Goal: Transaction & Acquisition: Purchase product/service

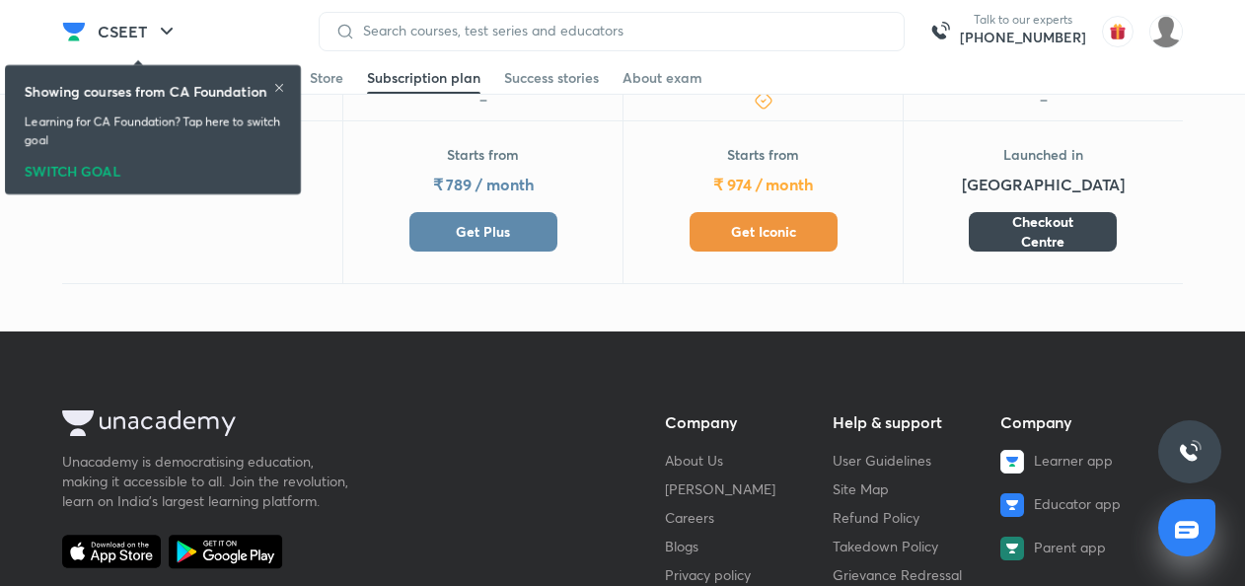
click at [517, 225] on button "Get Plus" at bounding box center [483, 231] width 148 height 39
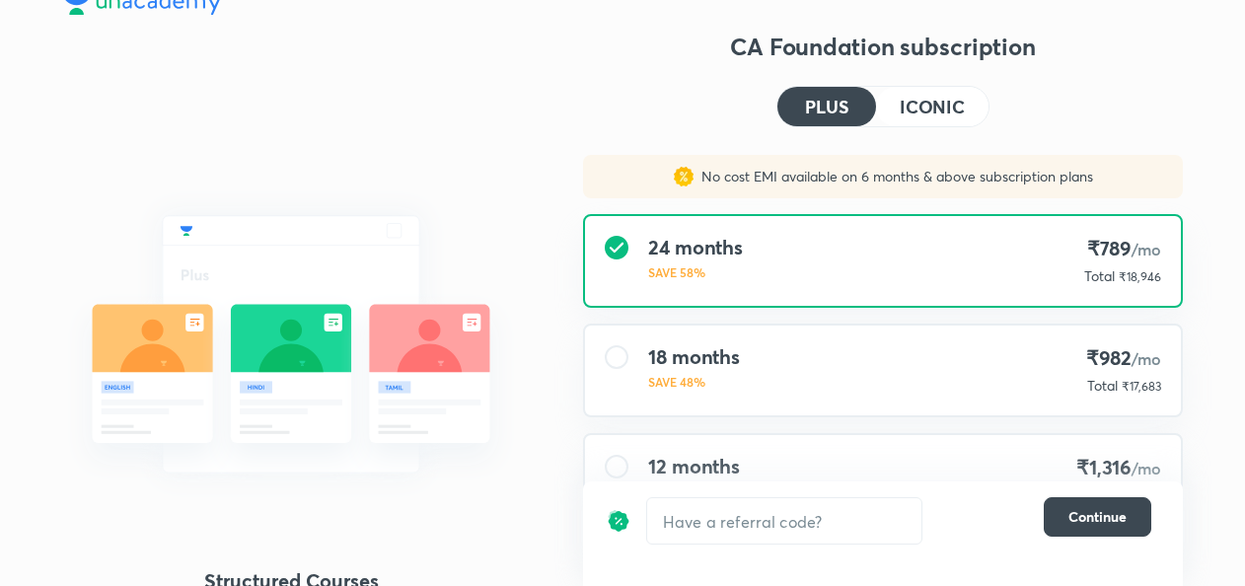
scroll to position [237, 0]
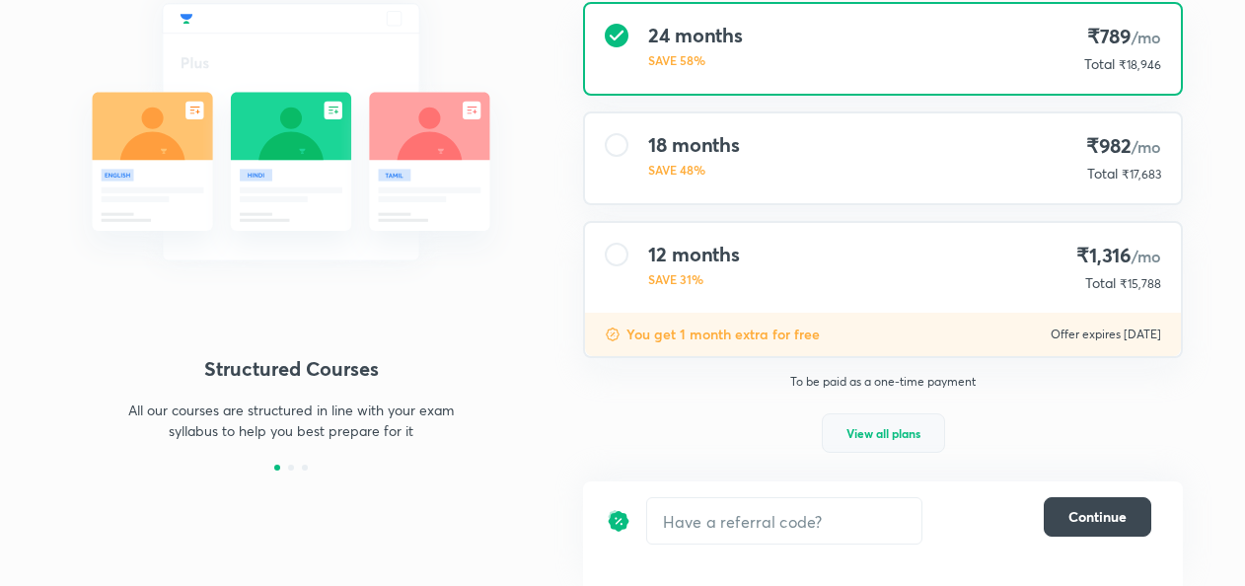
click at [886, 437] on span "View all plans" at bounding box center [883, 433] width 74 height 20
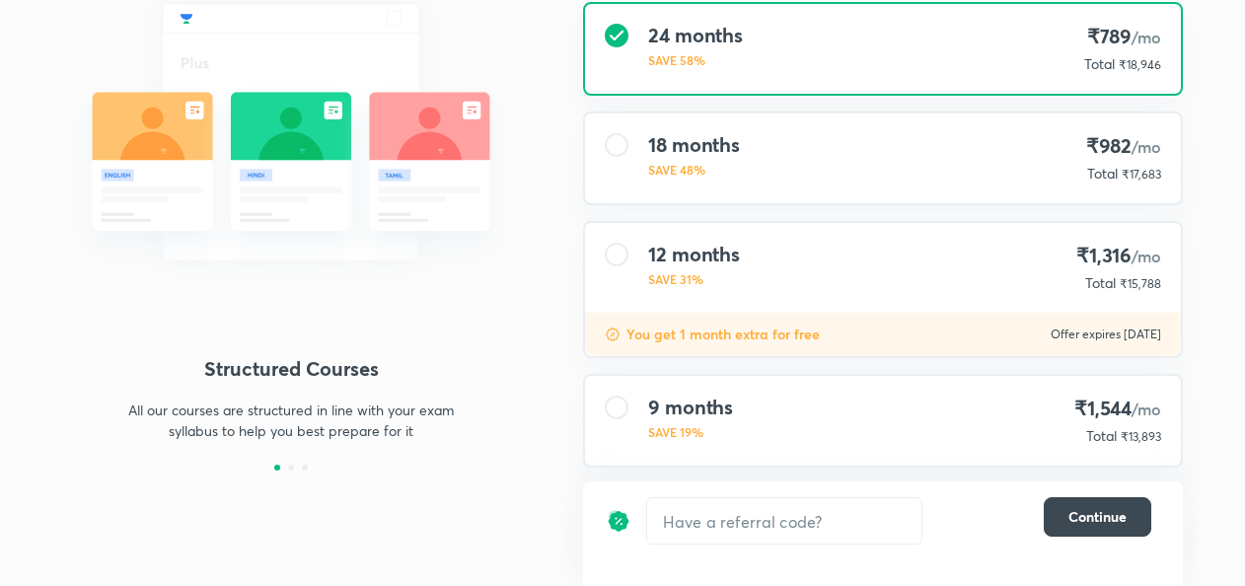
scroll to position [378, 0]
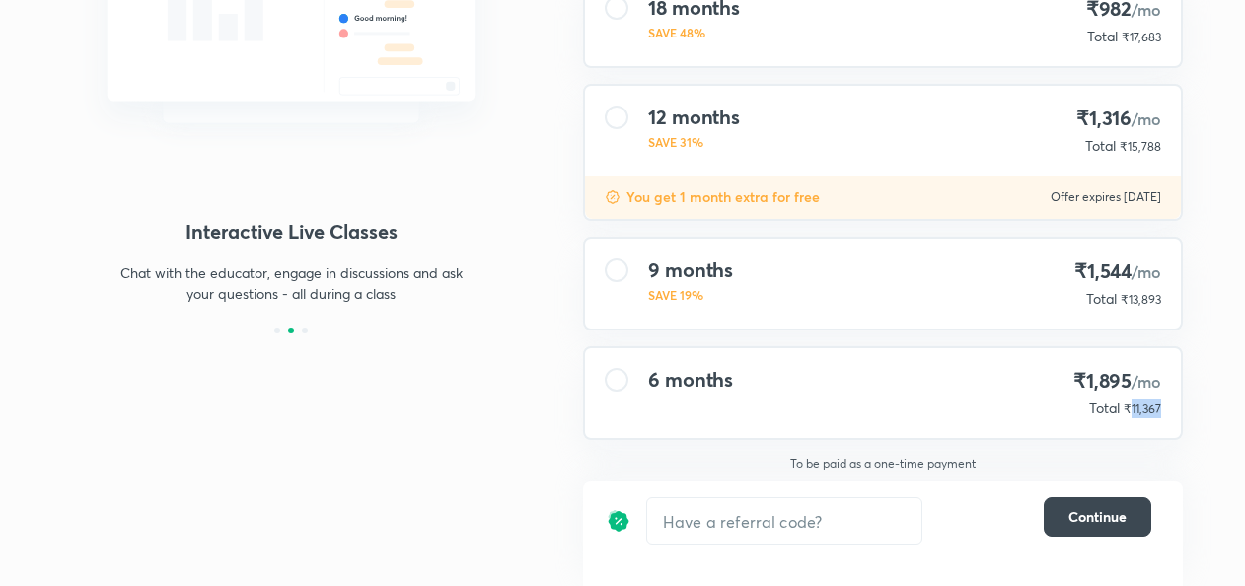
drag, startPoint x: 1133, startPoint y: 410, endPoint x: 1168, endPoint y: 414, distance: 35.7
click at [1168, 414] on div "6 months ₹1,895 /mo Total ₹11,367" at bounding box center [883, 393] width 596 height 90
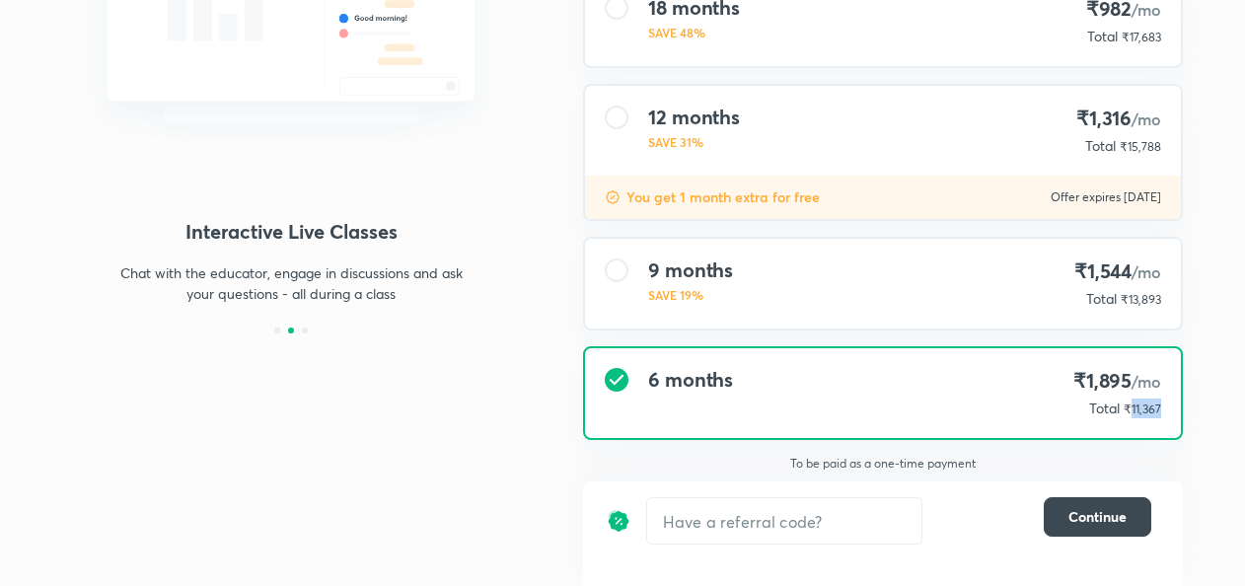
copy span "11,367"
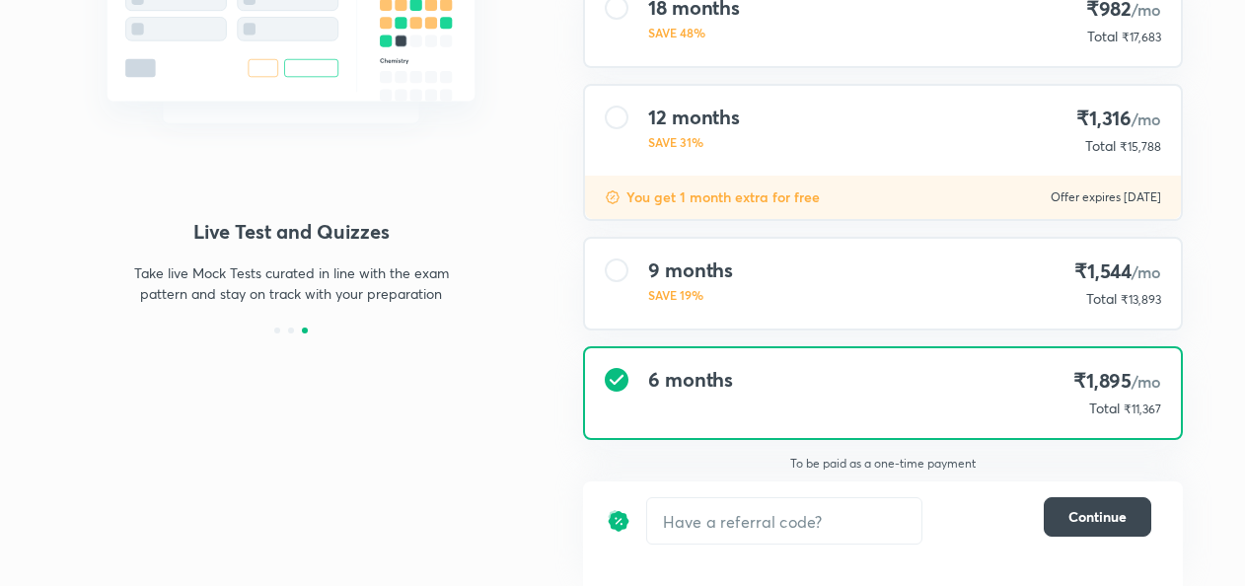
click at [1234, 347] on div "Structured Courses All our courses are structured in line with your exam syllab…" at bounding box center [622, 106] width 1245 height 960
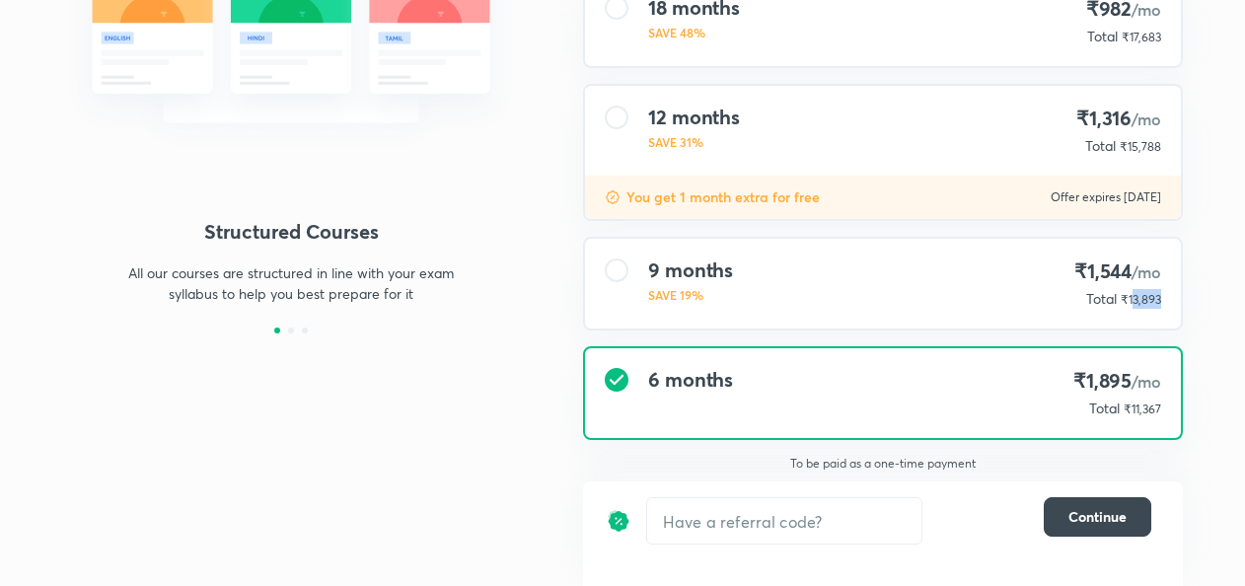
drag, startPoint x: 1131, startPoint y: 298, endPoint x: 1172, endPoint y: 296, distance: 41.5
click at [1172, 296] on div "9 months SAVE 19% ₹1,544 /mo Total ₹13,893" at bounding box center [883, 284] width 596 height 90
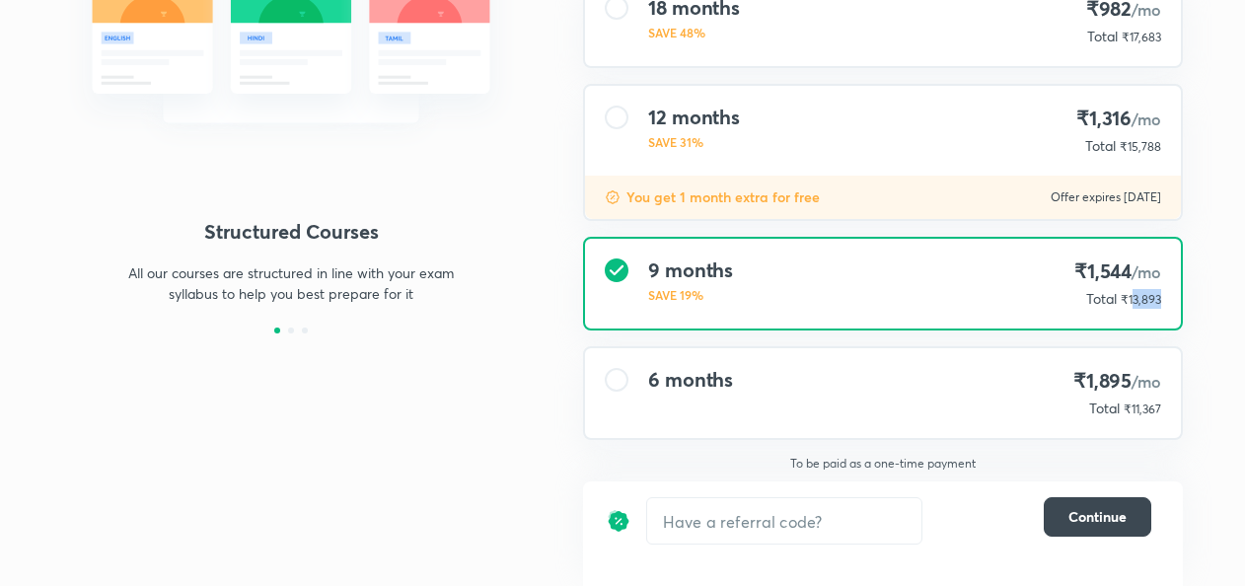
drag, startPoint x: 1172, startPoint y: 296, endPoint x: 1162, endPoint y: 303, distance: 12.0
click at [1162, 303] on div "9 months SAVE 19% ₹1,544 /mo Total ₹13,893" at bounding box center [883, 284] width 596 height 90
click at [1067, 310] on div "9 months SAVE 19% ₹1,544 /mo Total ₹13,893" at bounding box center [883, 284] width 596 height 90
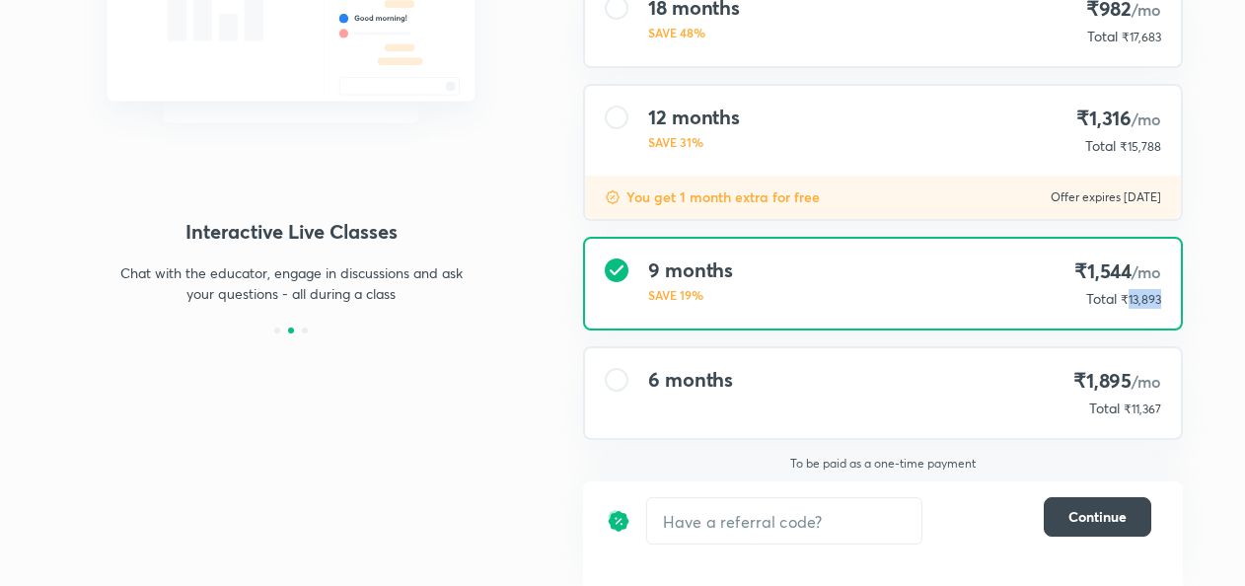
drag, startPoint x: 1165, startPoint y: 295, endPoint x: 1129, endPoint y: 300, distance: 36.8
click at [1129, 300] on div "9 months SAVE 19% ₹1,544 /mo Total ₹13,893" at bounding box center [883, 284] width 596 height 90
copy span "13,893"
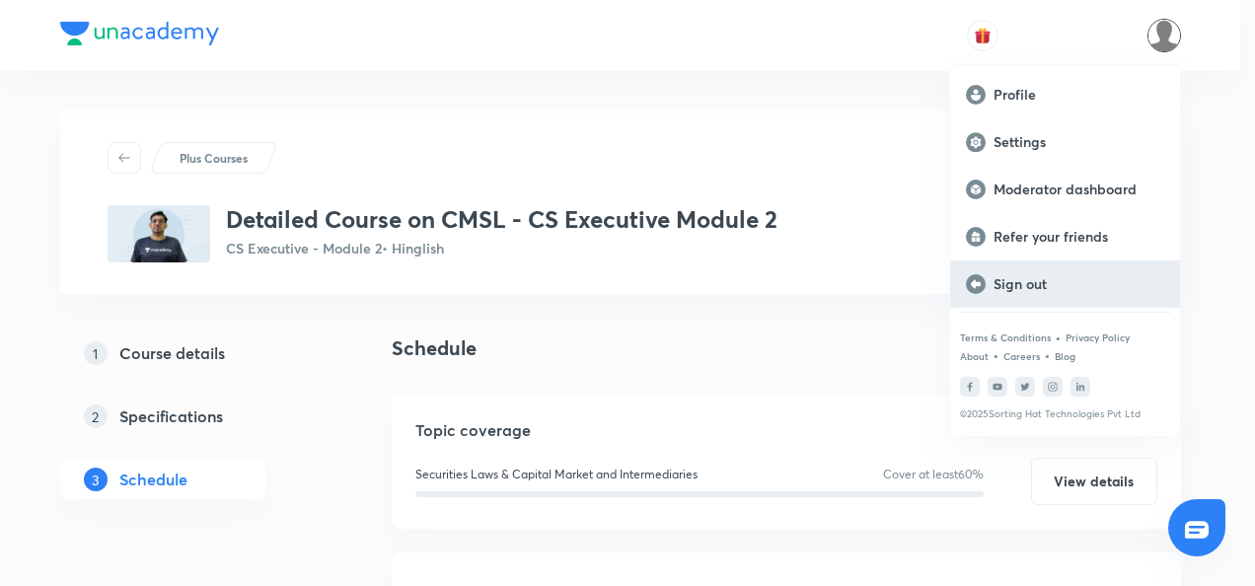
click at [1030, 291] on p "Sign out" at bounding box center [1078, 284] width 171 height 18
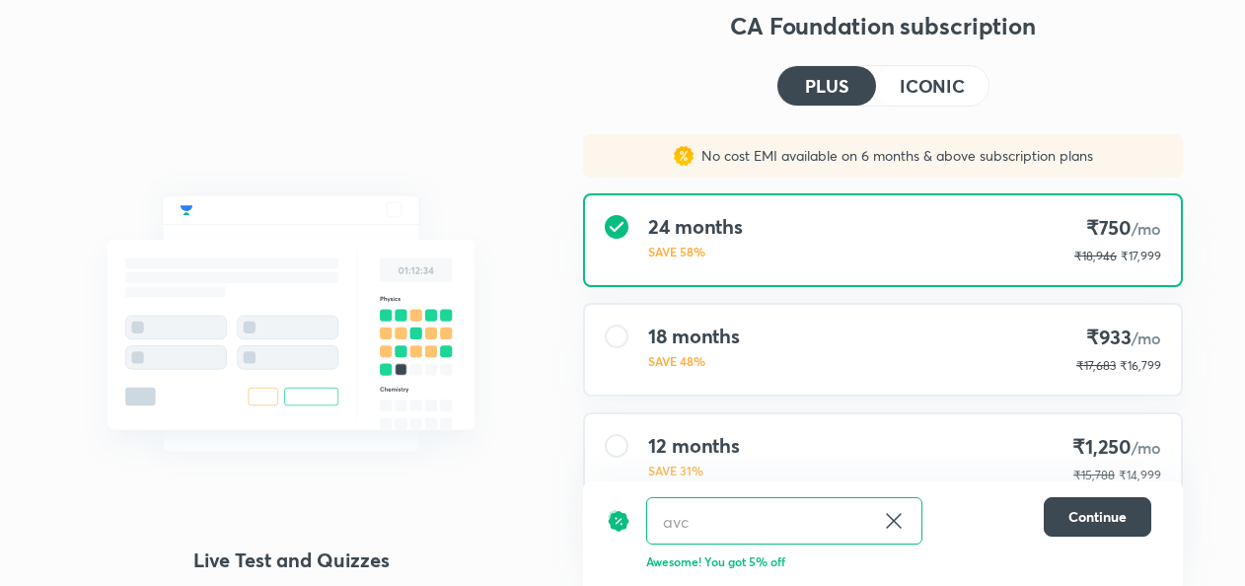
scroll to position [375, 0]
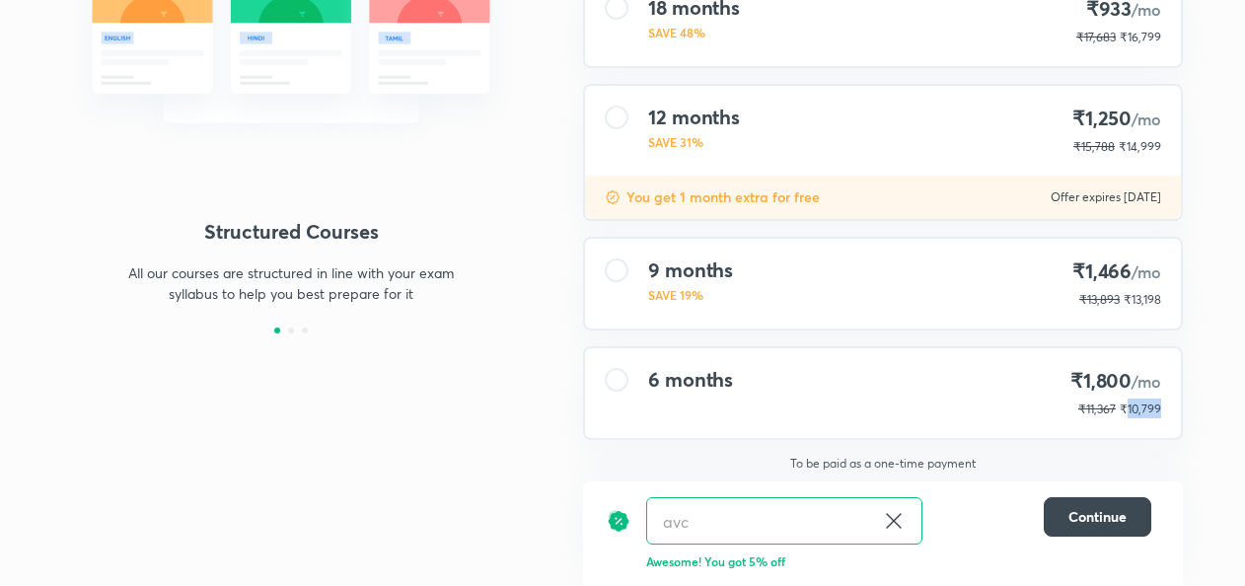
drag, startPoint x: 1168, startPoint y: 406, endPoint x: 1127, endPoint y: 415, distance: 42.4
click at [1127, 415] on div "6 months ₹1,800 /mo ₹11,367 ₹10,799" at bounding box center [883, 393] width 596 height 90
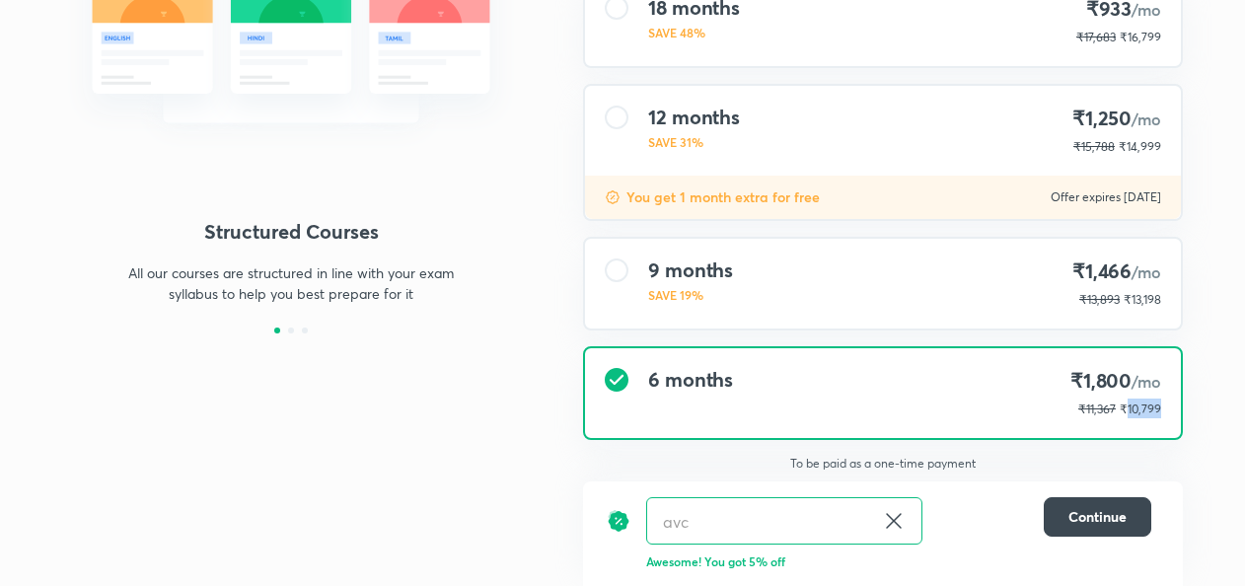
copy span "10,799"
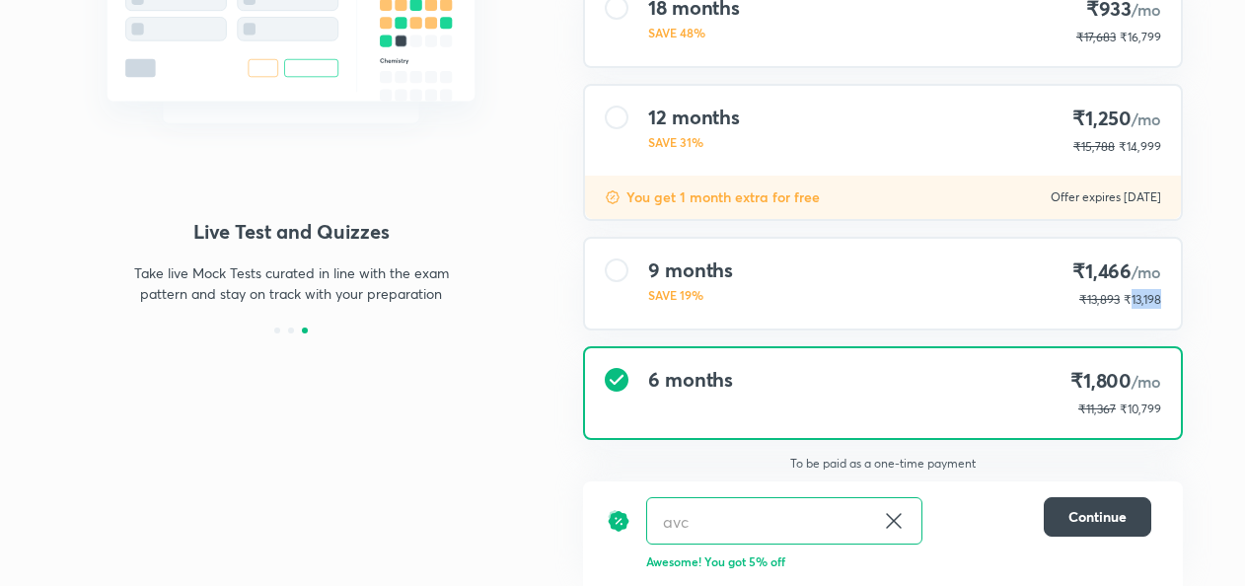
drag, startPoint x: 1128, startPoint y: 300, endPoint x: 1167, endPoint y: 300, distance: 39.5
click at [1167, 300] on div "9 months SAVE 19% ₹1,466 /mo ₹13,893 ₹13,198" at bounding box center [883, 284] width 596 height 90
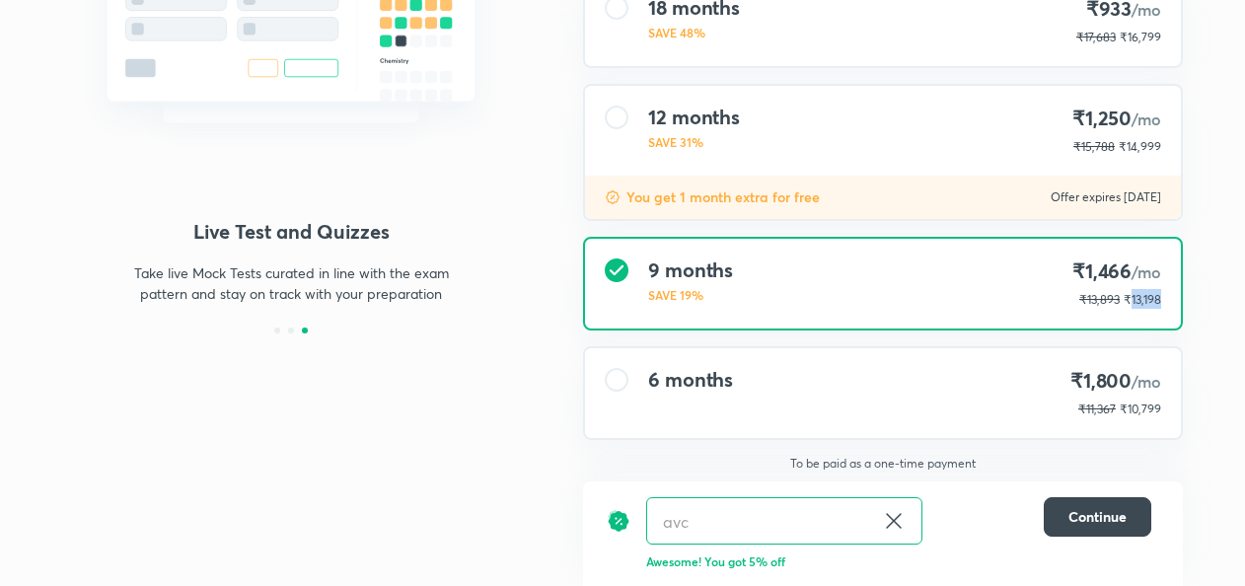
copy span "13,198"
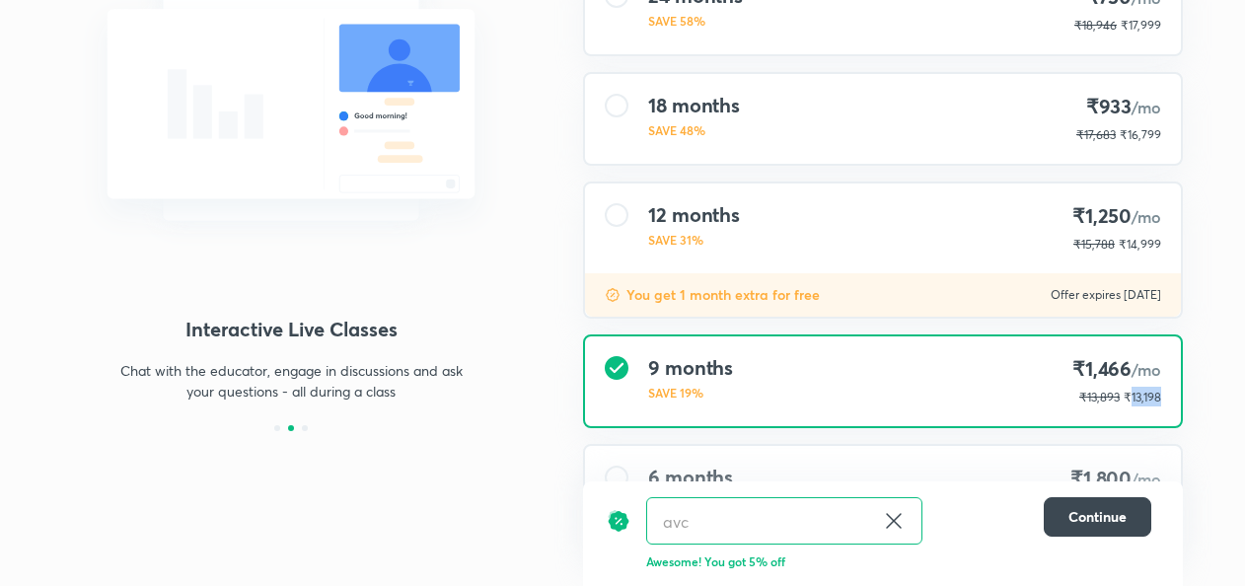
scroll to position [273, 0]
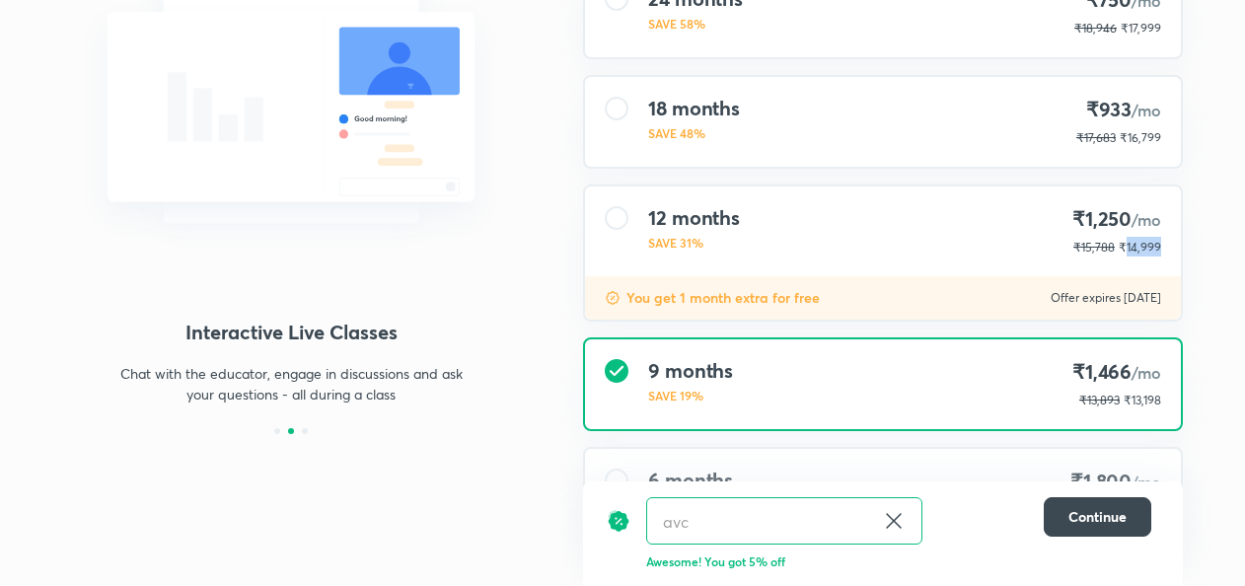
drag, startPoint x: 1129, startPoint y: 249, endPoint x: 1160, endPoint y: 249, distance: 31.6
click at [1160, 249] on span "₹14,999" at bounding box center [1140, 247] width 42 height 15
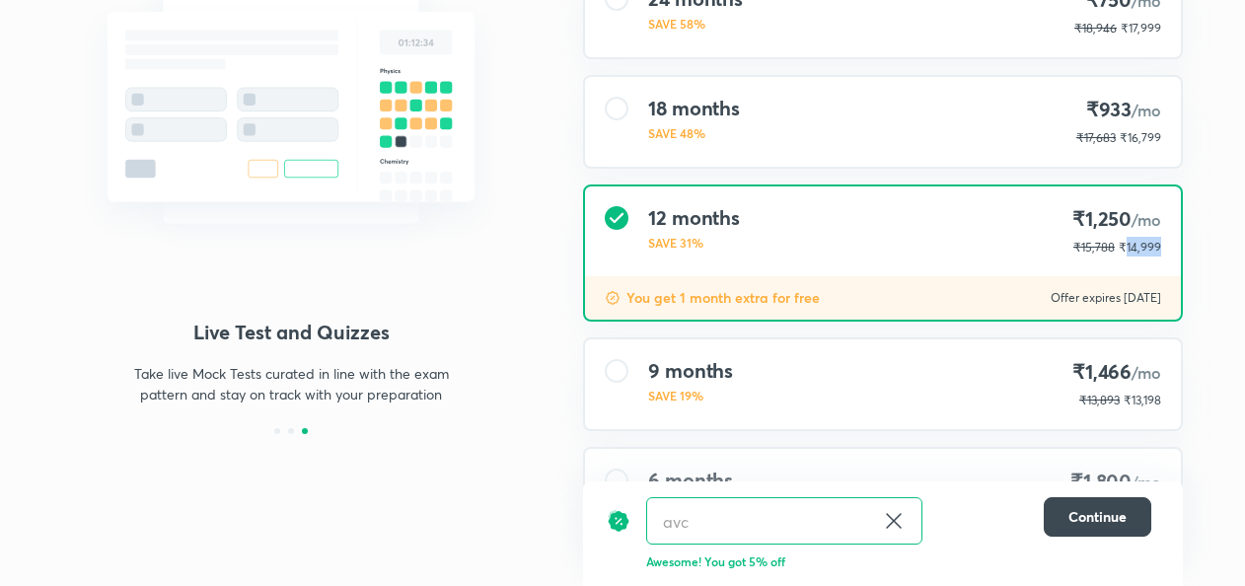
copy span "14,999"
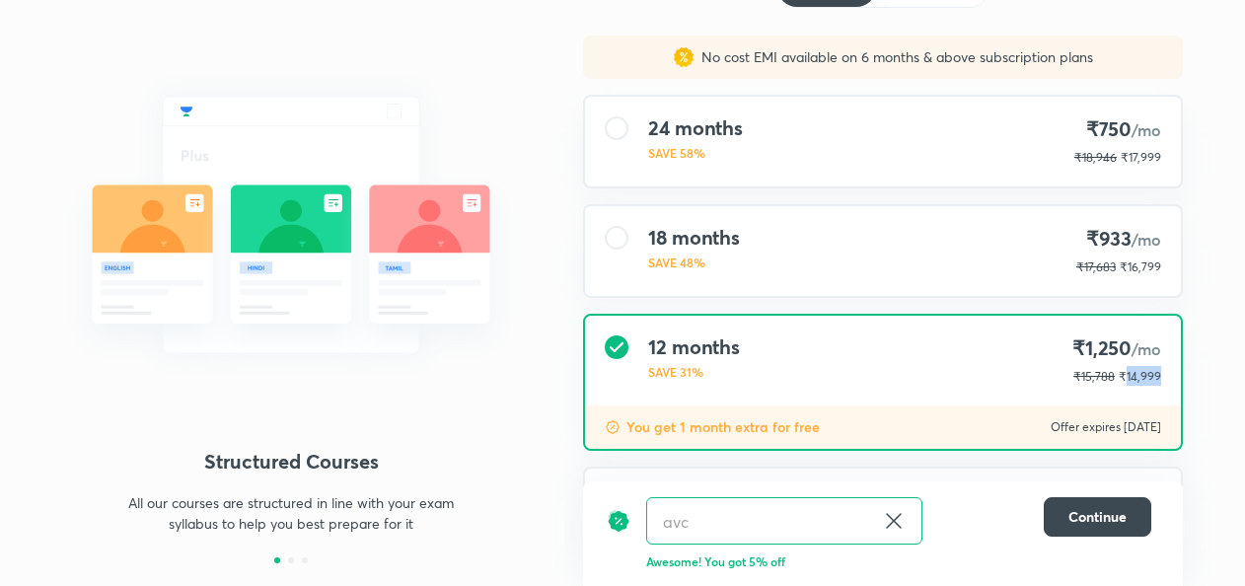
scroll to position [142, 0]
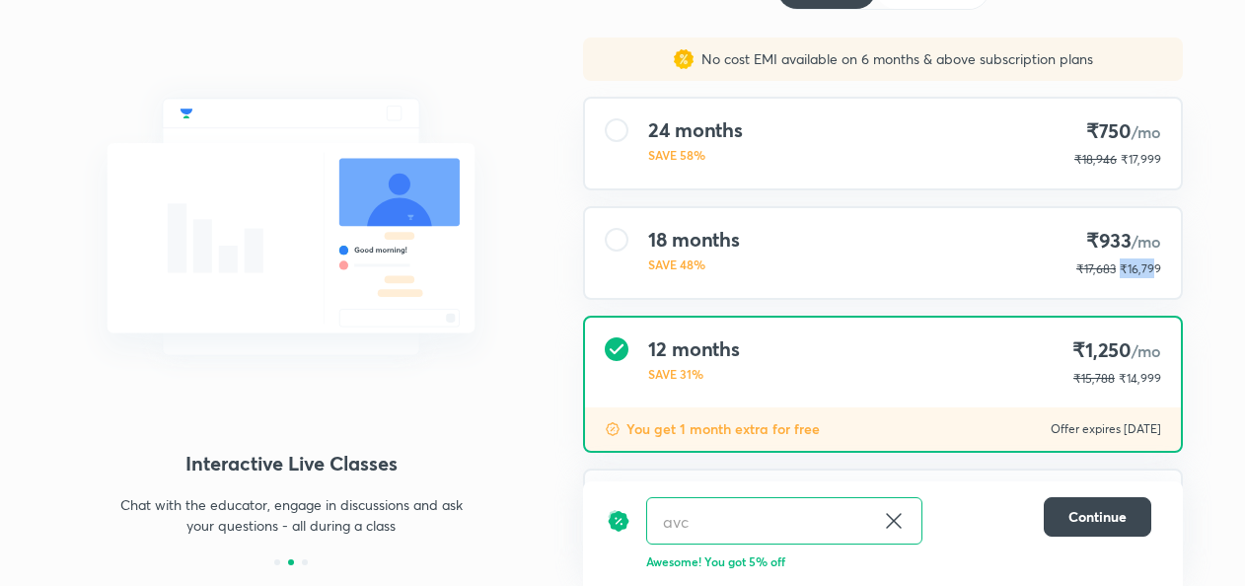
drag, startPoint x: 1125, startPoint y: 271, endPoint x: 1156, endPoint y: 271, distance: 31.6
click at [1156, 271] on span "₹16,799" at bounding box center [1140, 268] width 41 height 15
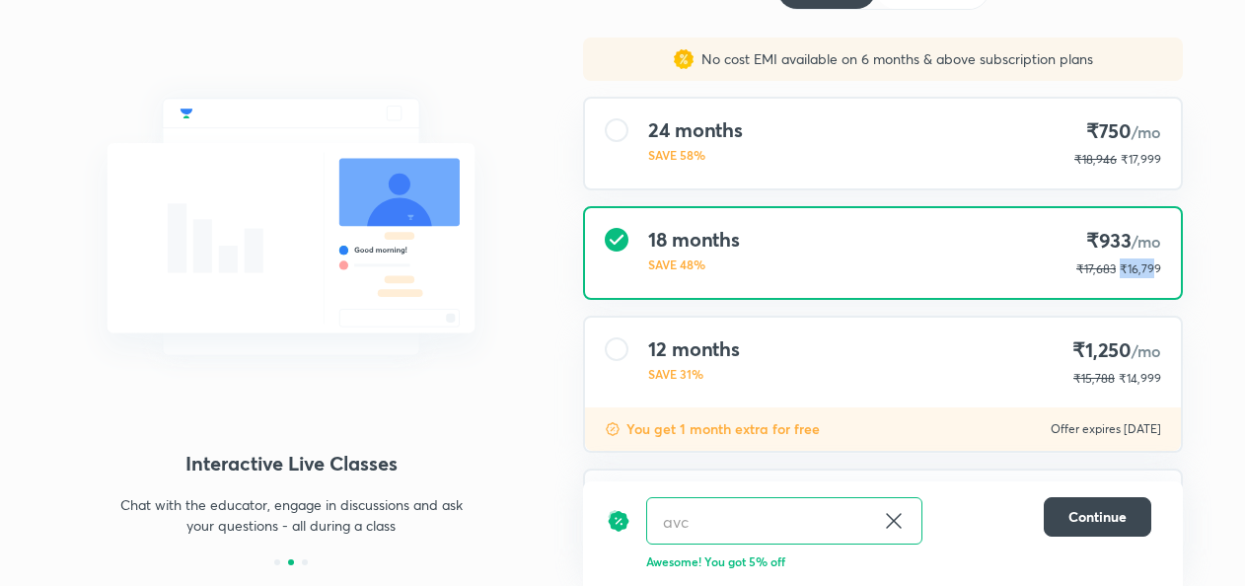
drag, startPoint x: 1156, startPoint y: 271, endPoint x: 1119, endPoint y: 285, distance: 40.0
click at [1119, 285] on div "18 months SAVE 48% ₹933 /mo ₹17,683 ₹16,799" at bounding box center [883, 253] width 596 height 90
click at [1127, 278] on div "18 months SAVE 48% ₹933 /mo ₹17,683 ₹16,799" at bounding box center [883, 253] width 596 height 90
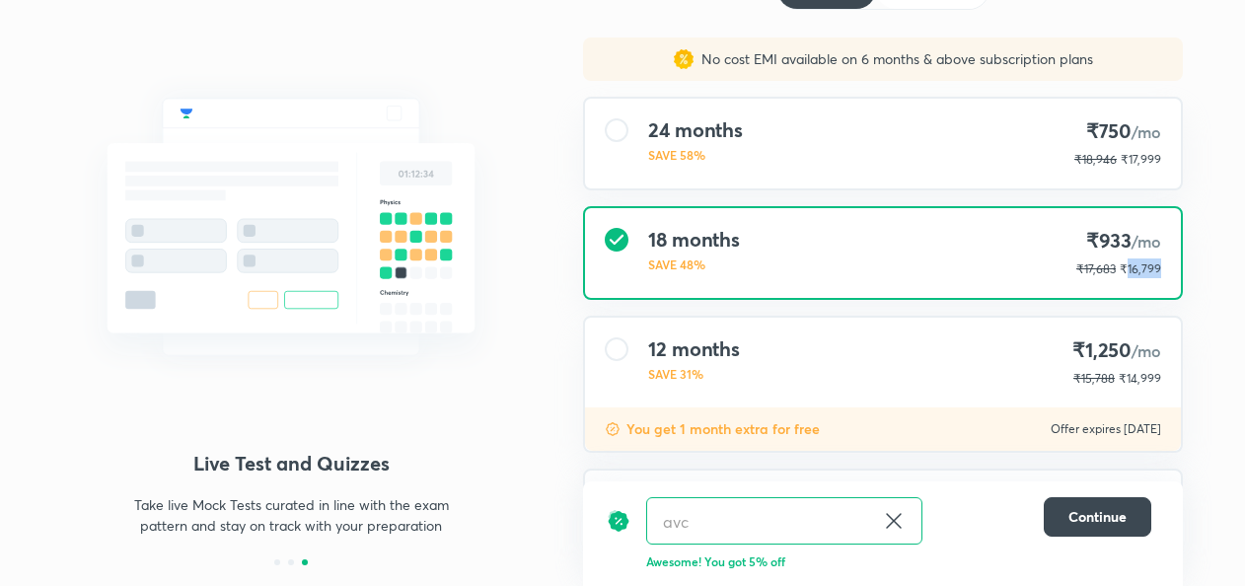
drag, startPoint x: 1129, startPoint y: 271, endPoint x: 1160, endPoint y: 272, distance: 31.6
click at [1160, 272] on span "₹16,799" at bounding box center [1140, 268] width 41 height 15
copy span "16,799"
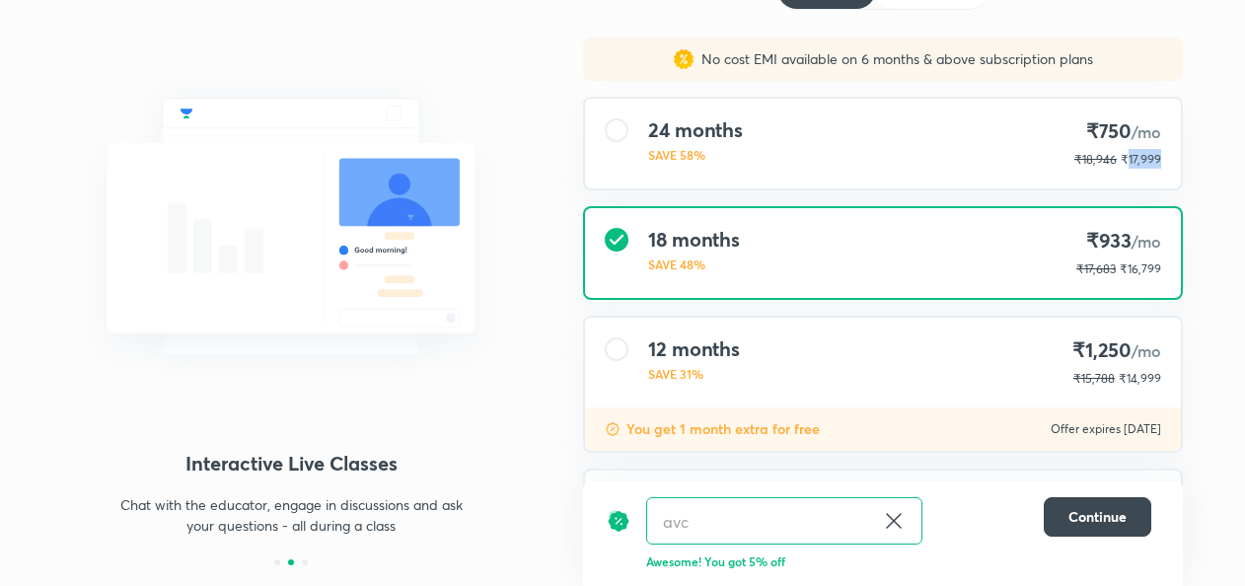
drag, startPoint x: 1129, startPoint y: 162, endPoint x: 1161, endPoint y: 162, distance: 32.6
click at [1161, 162] on div "24 months SAVE 58% ₹750 /mo ₹18,946 ₹17,999" at bounding box center [883, 144] width 596 height 90
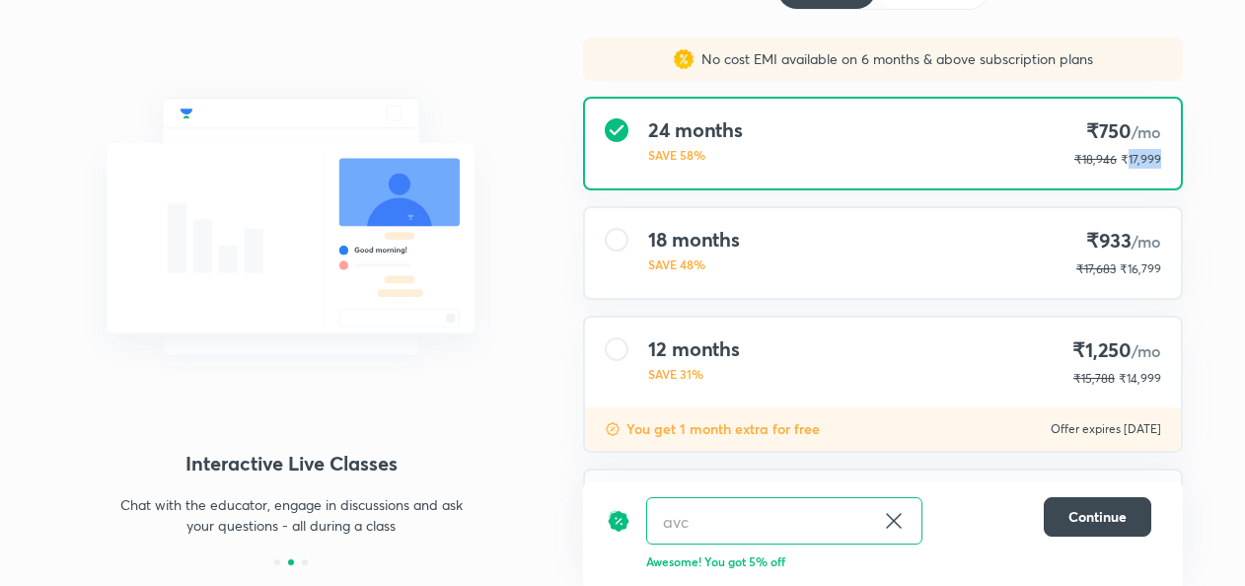
copy span "17,999"
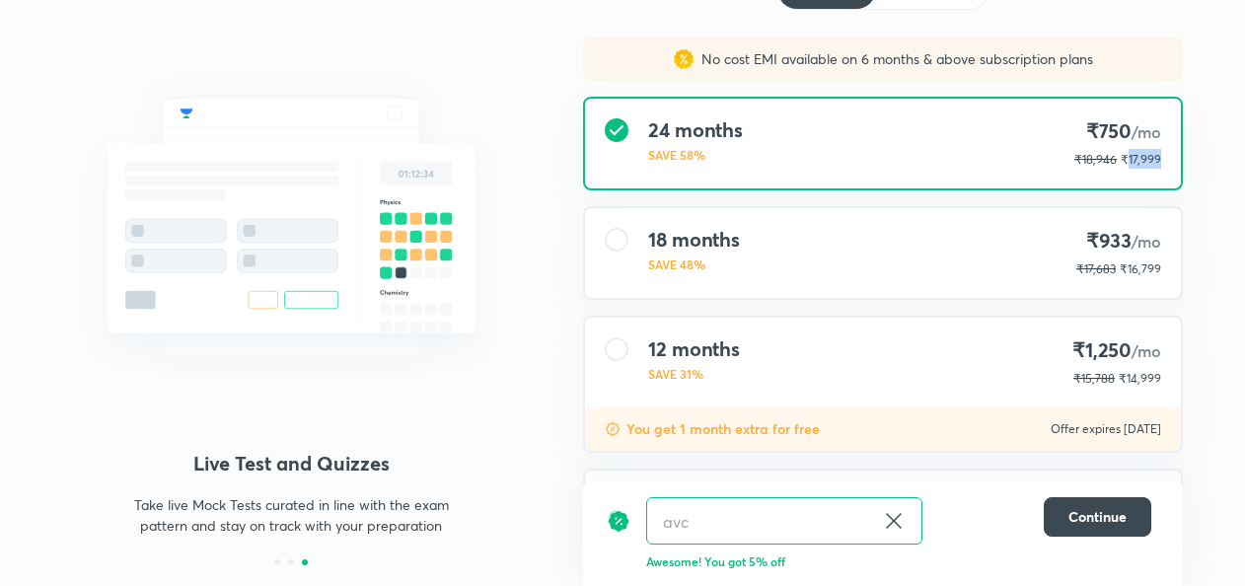
scroll to position [0, 0]
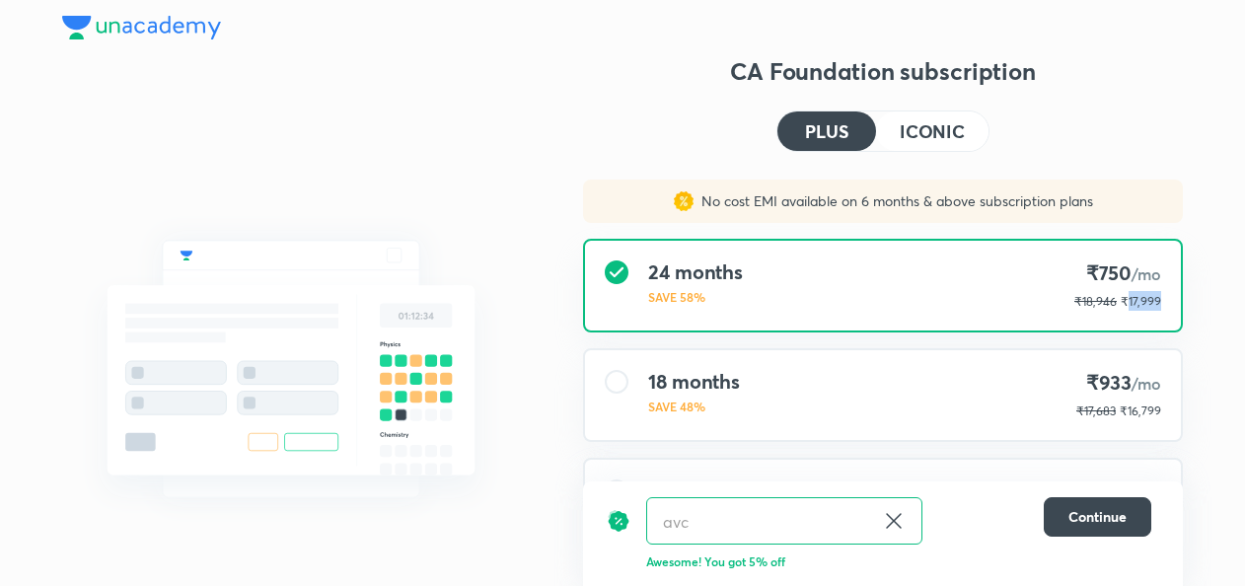
click at [930, 136] on h4 "ICONIC" at bounding box center [932, 131] width 65 height 18
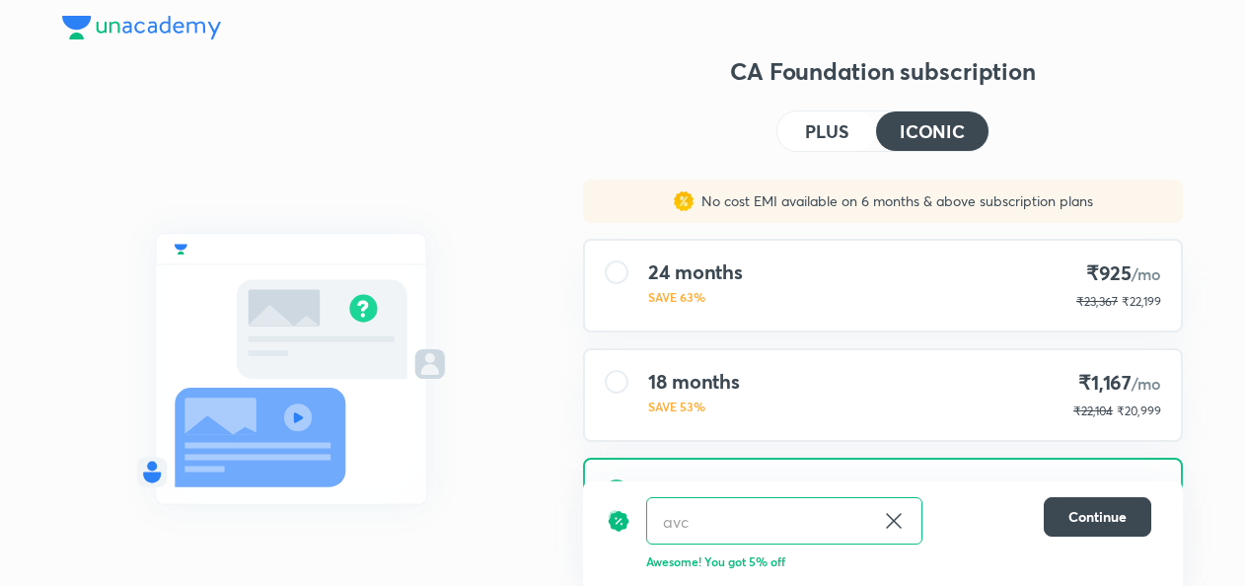
scroll to position [375, 0]
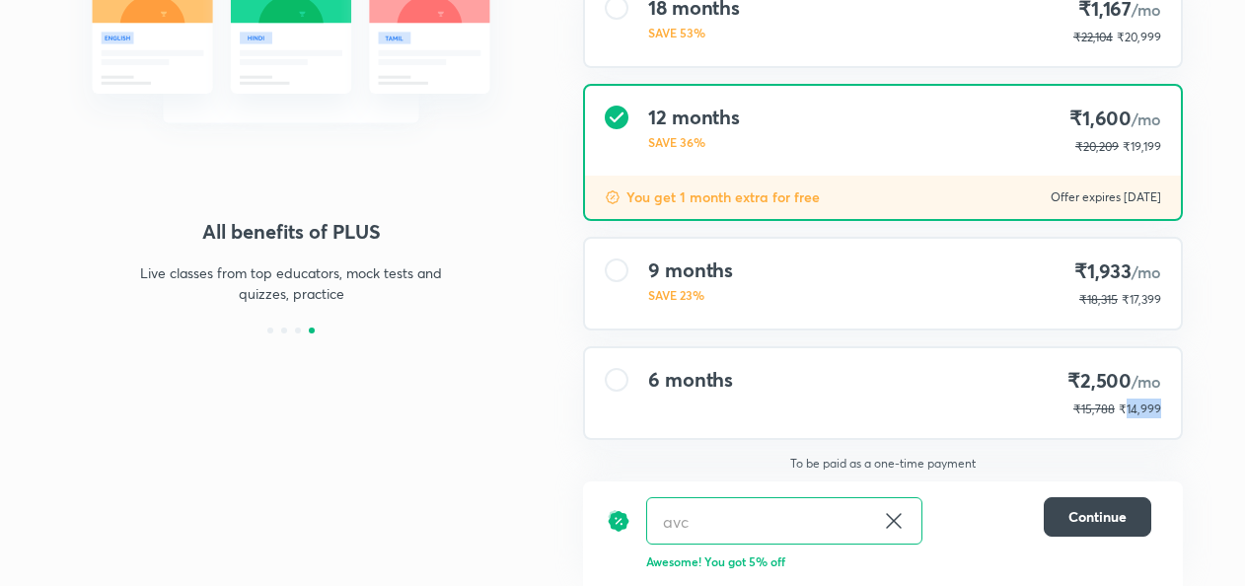
drag, startPoint x: 1127, startPoint y: 410, endPoint x: 1164, endPoint y: 409, distance: 37.5
click at [1164, 409] on div "6 months ₹2,500 /mo ₹15,788 ₹14,999" at bounding box center [883, 393] width 596 height 90
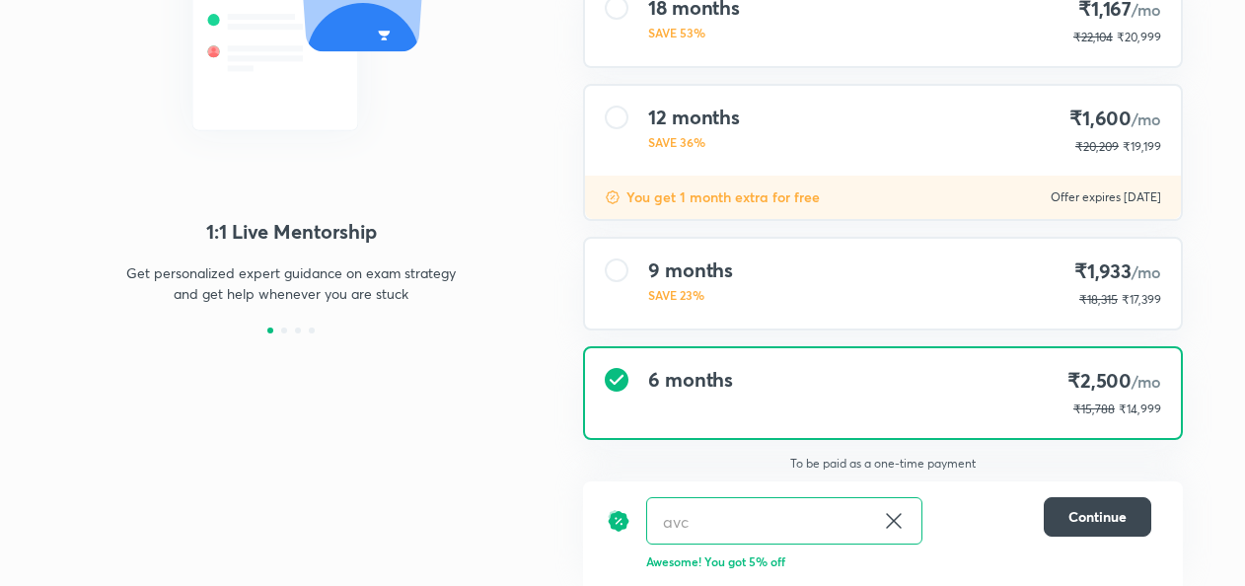
click at [890, 519] on icon at bounding box center [894, 521] width 24 height 24
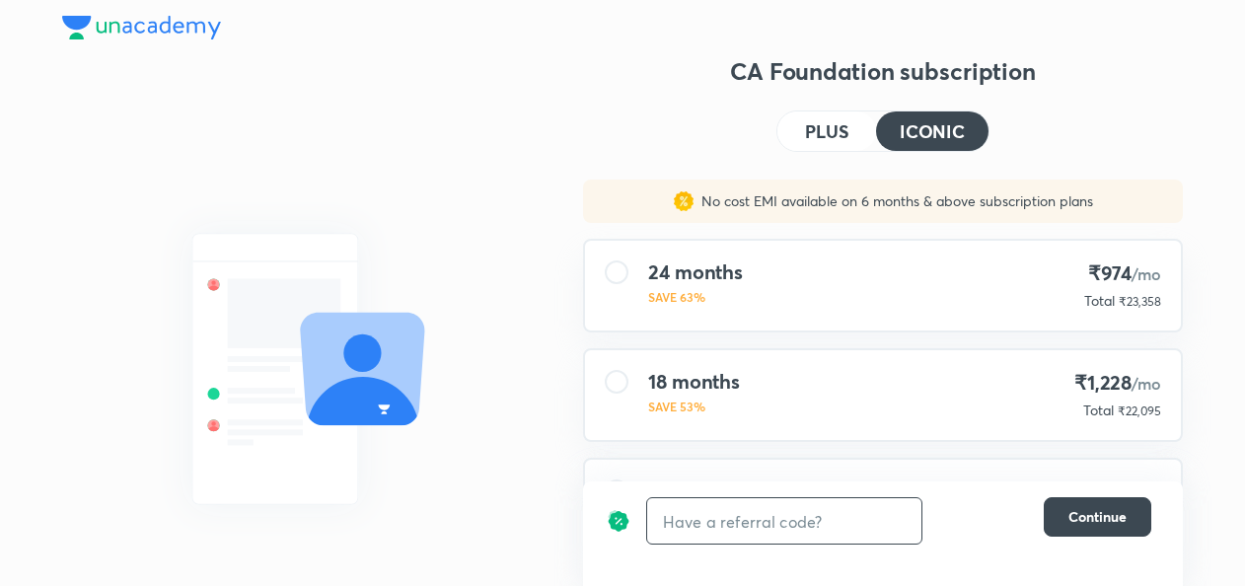
scroll to position [378, 0]
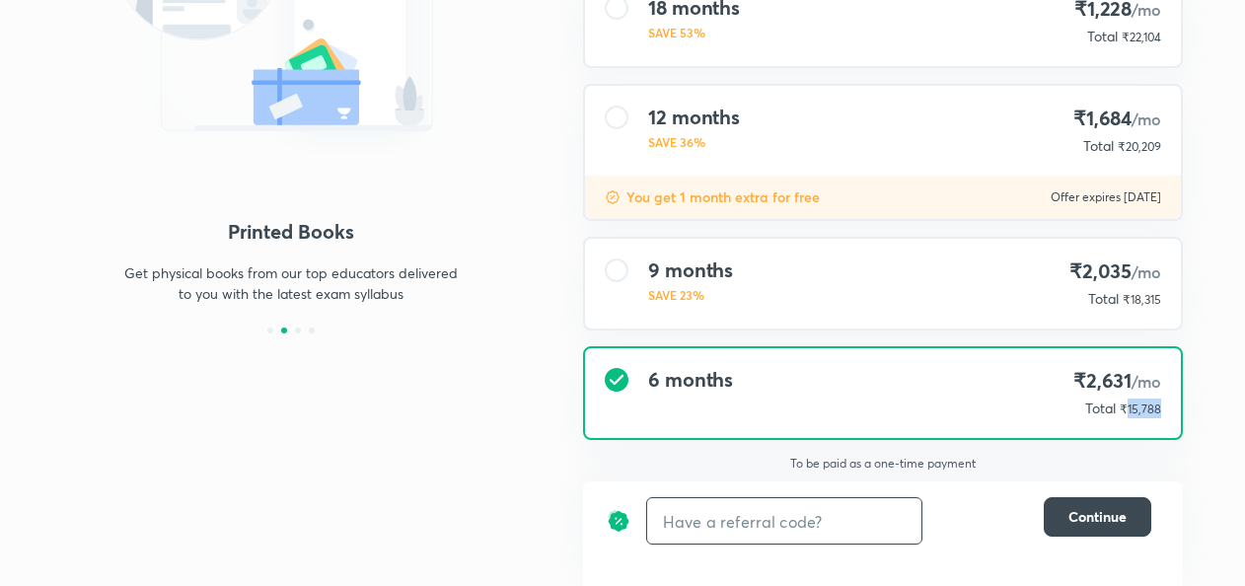
drag, startPoint x: 1129, startPoint y: 409, endPoint x: 1166, endPoint y: 407, distance: 37.5
click at [1166, 407] on div "6 months ₹2,631 /mo Total ₹15,788" at bounding box center [883, 393] width 596 height 90
copy span "15,788"
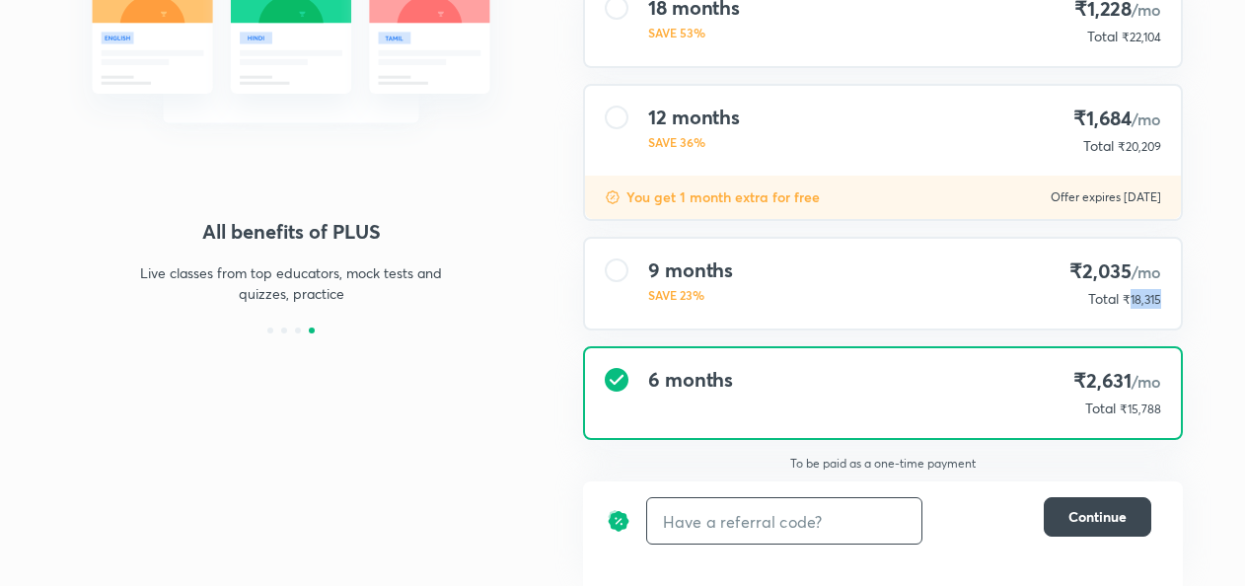
drag, startPoint x: 1128, startPoint y: 298, endPoint x: 1175, endPoint y: 298, distance: 47.4
click at [1175, 298] on div "9 months SAVE 23% ₹2,035 /mo Total ₹18,315" at bounding box center [883, 284] width 596 height 90
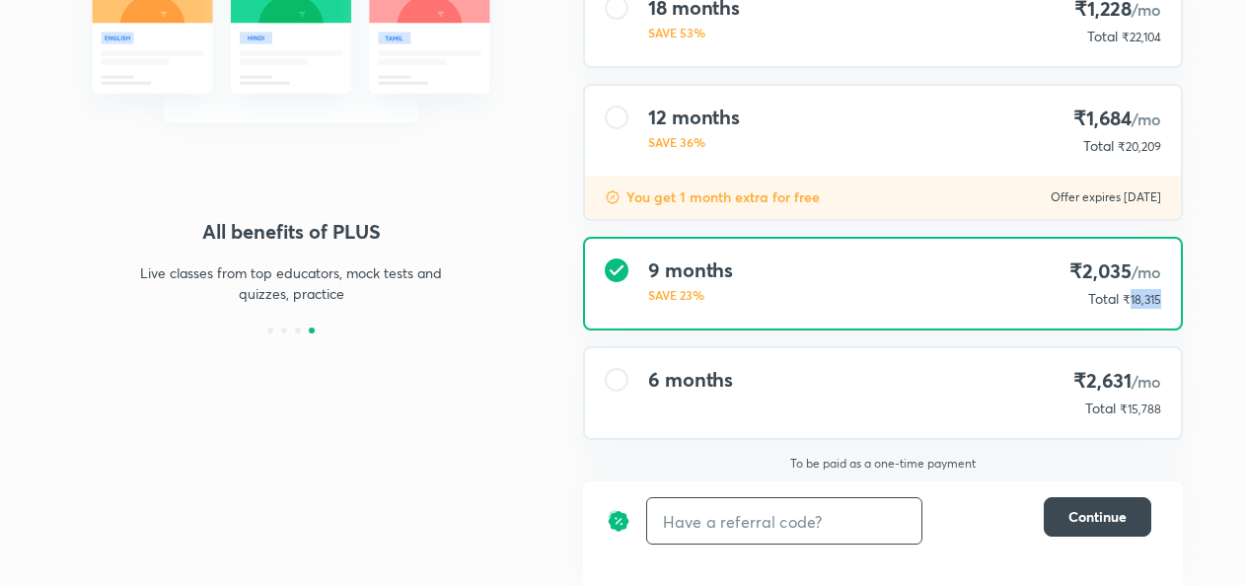
copy span "18,315"
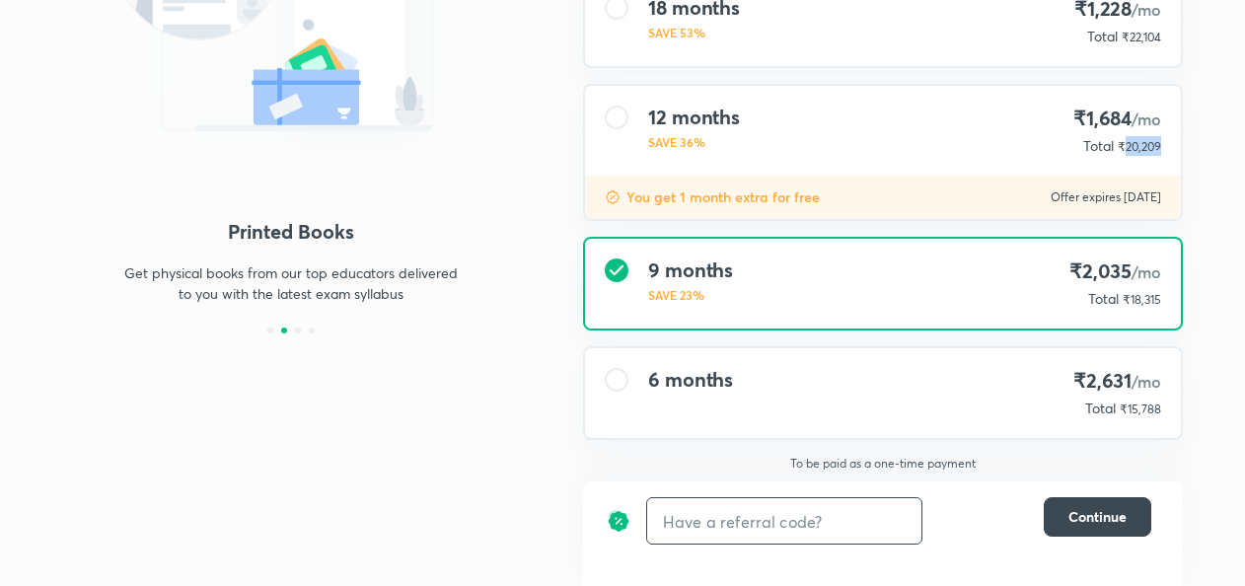
drag, startPoint x: 1125, startPoint y: 148, endPoint x: 1163, endPoint y: 146, distance: 38.5
click at [1163, 146] on div "12 months SAVE 36% ₹1,684 /mo Total ₹20,209" at bounding box center [883, 131] width 596 height 90
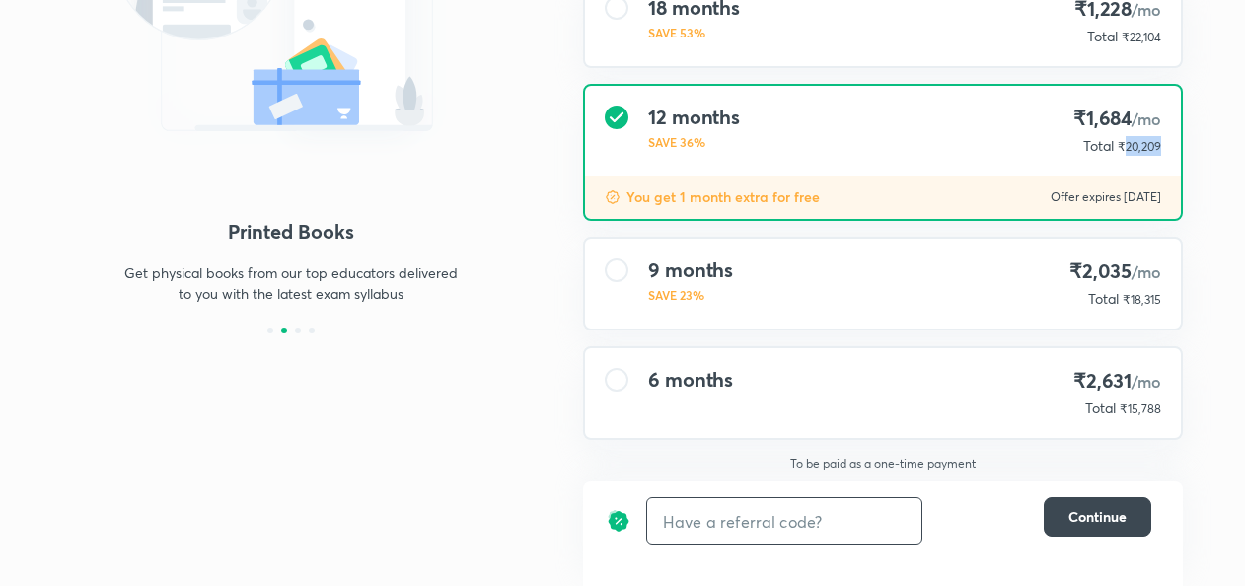
copy span "20,209"
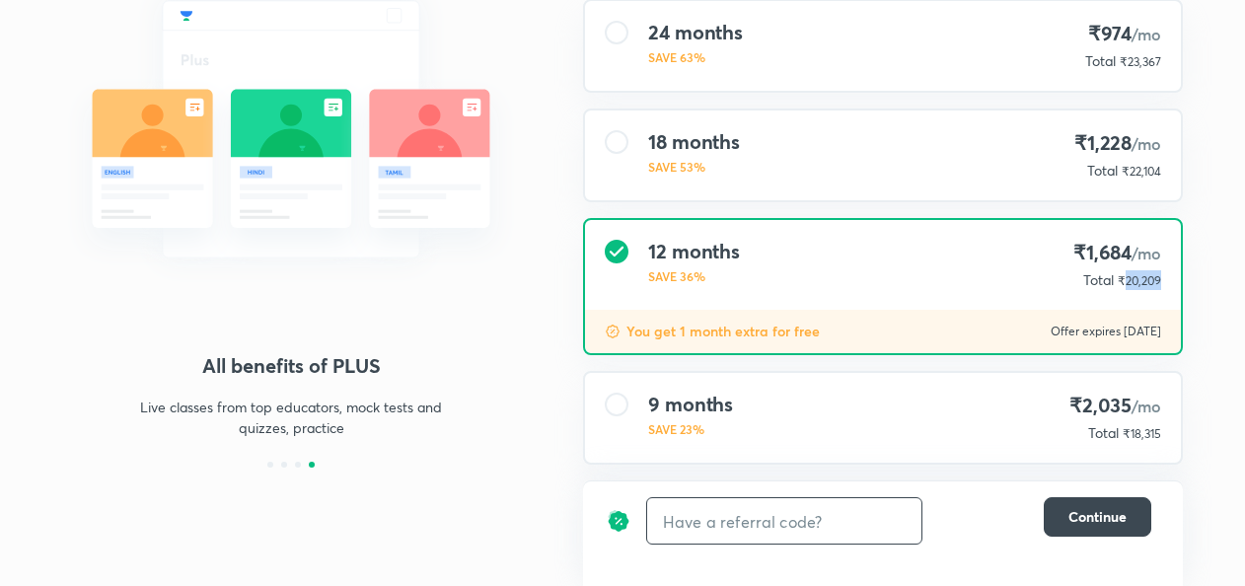
scroll to position [238, 0]
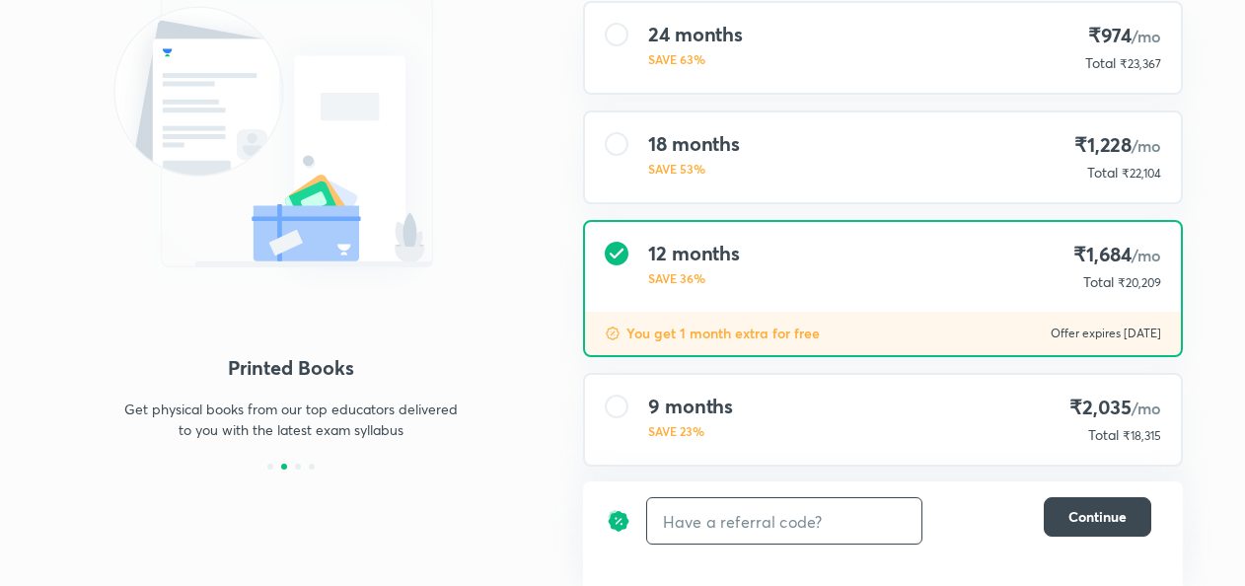
click at [719, 527] on input "text" at bounding box center [784, 521] width 274 height 46
type input "avc"
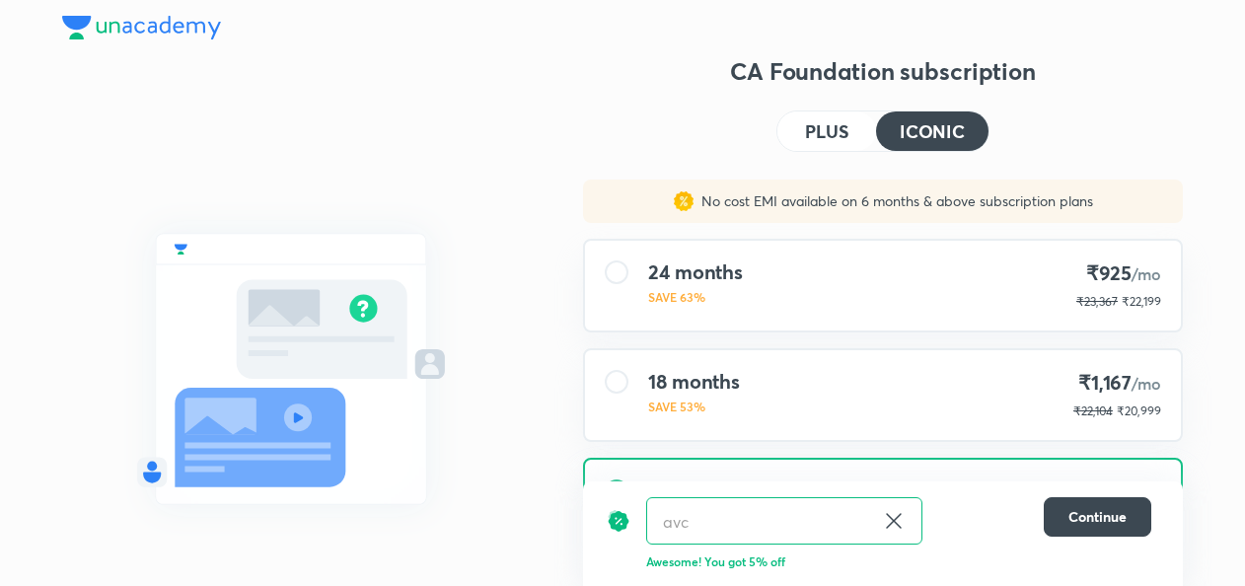
scroll to position [375, 0]
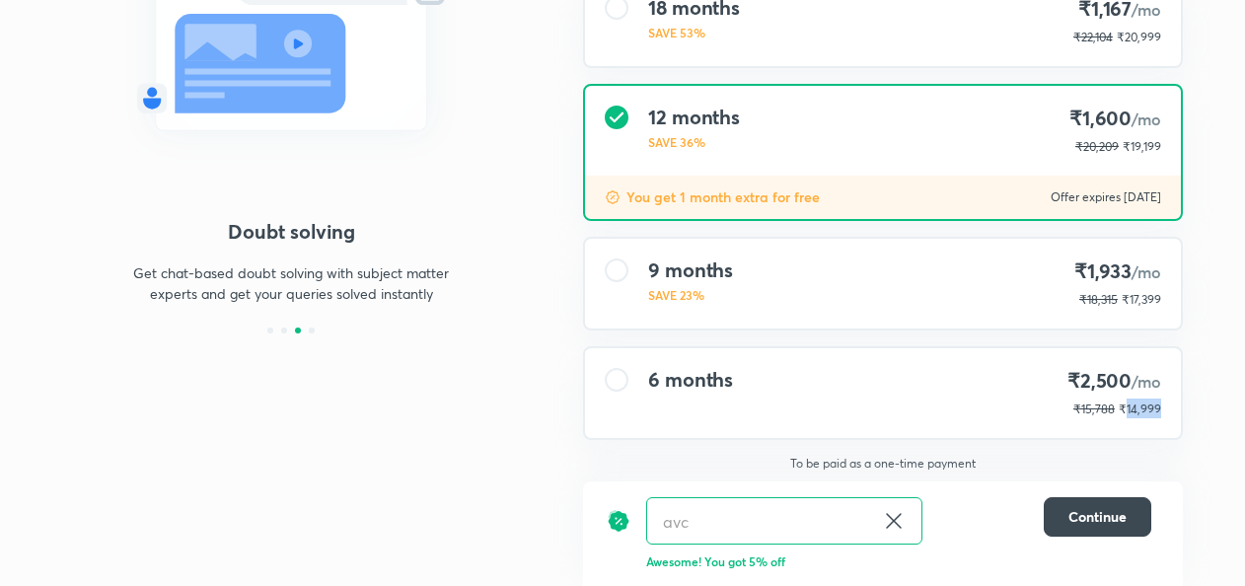
drag, startPoint x: 1128, startPoint y: 409, endPoint x: 1166, endPoint y: 409, distance: 38.5
click at [1166, 409] on div "6 months ₹2,500 /mo ₹15,788 ₹14,999" at bounding box center [883, 393] width 596 height 90
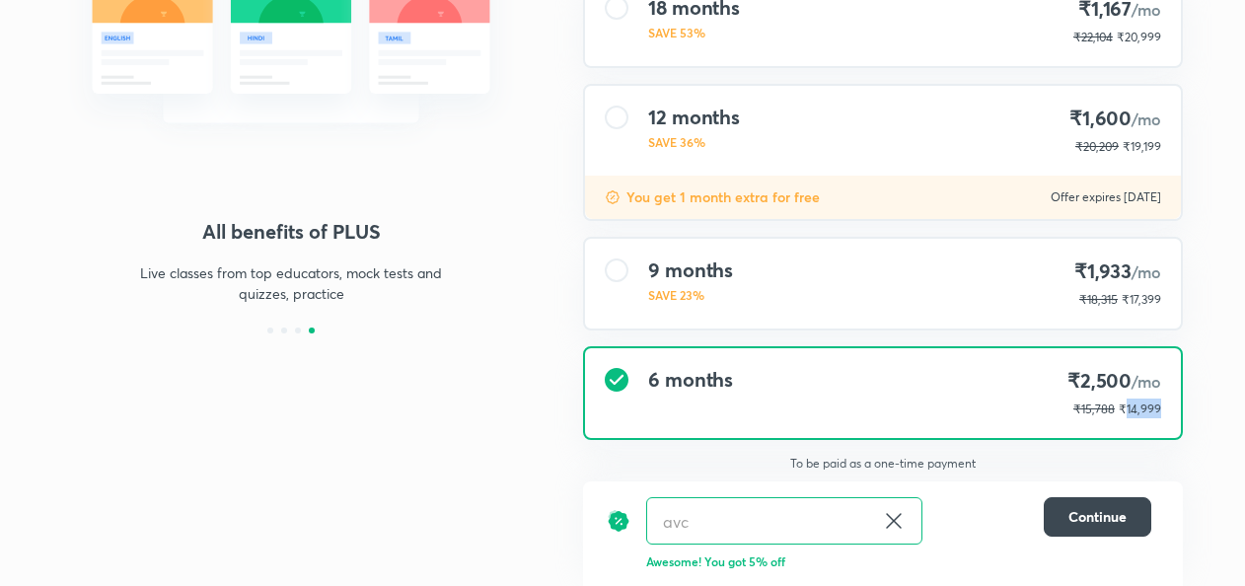
copy span "14,999"
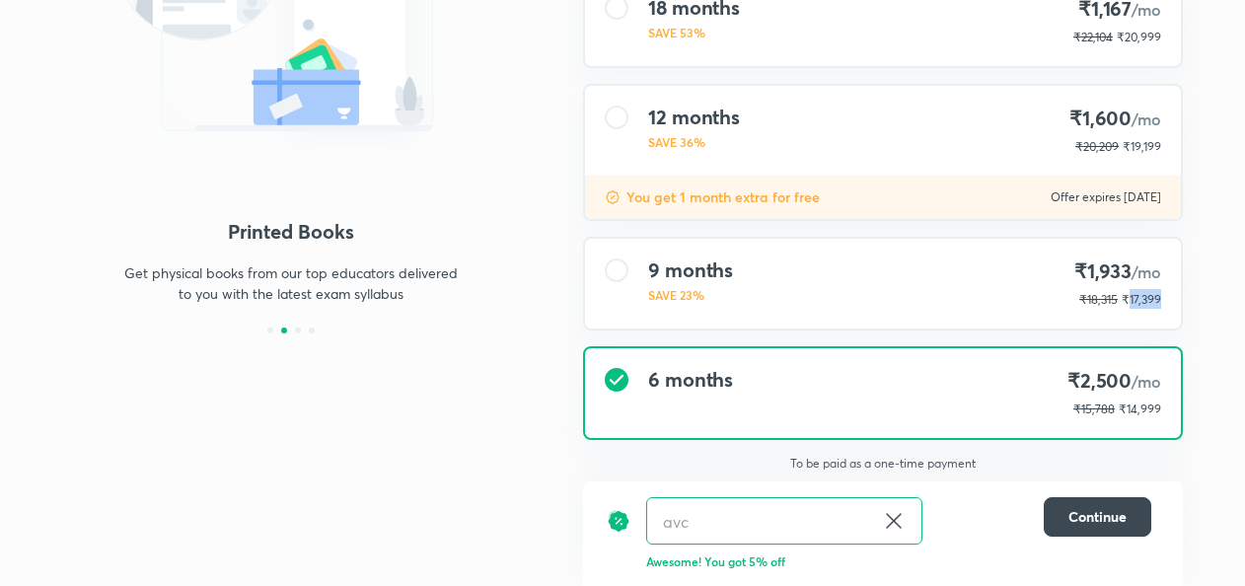
drag, startPoint x: 1127, startPoint y: 301, endPoint x: 1164, endPoint y: 300, distance: 37.5
click at [1164, 300] on div "9 months SAVE 23% ₹1,933 /mo ₹18,315 ₹17,399" at bounding box center [883, 284] width 596 height 90
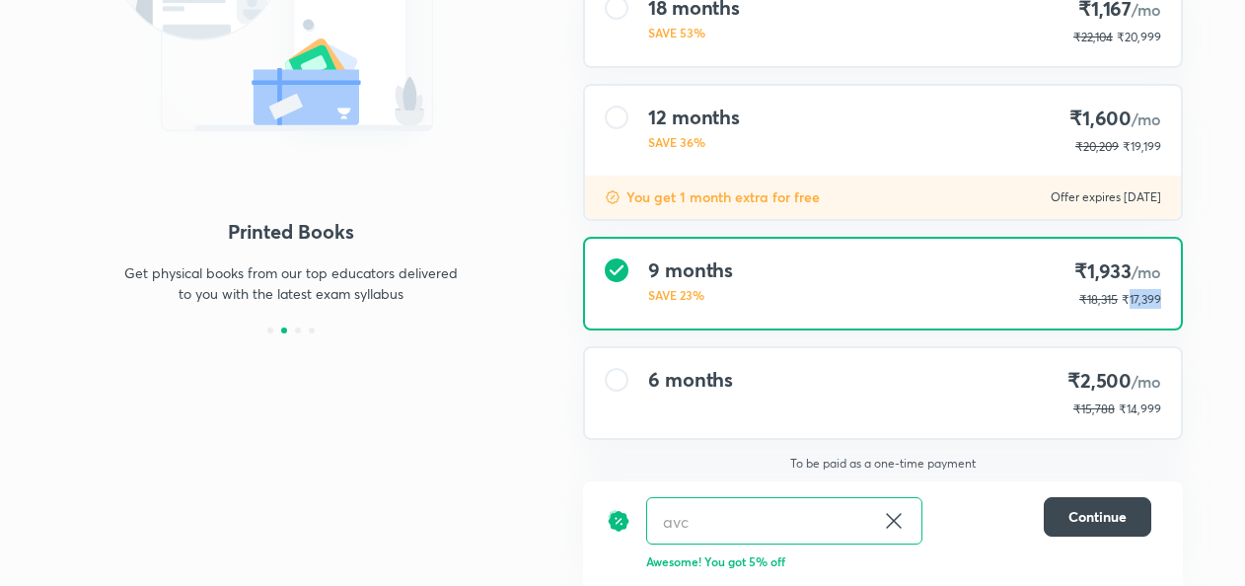
copy span "17,399"
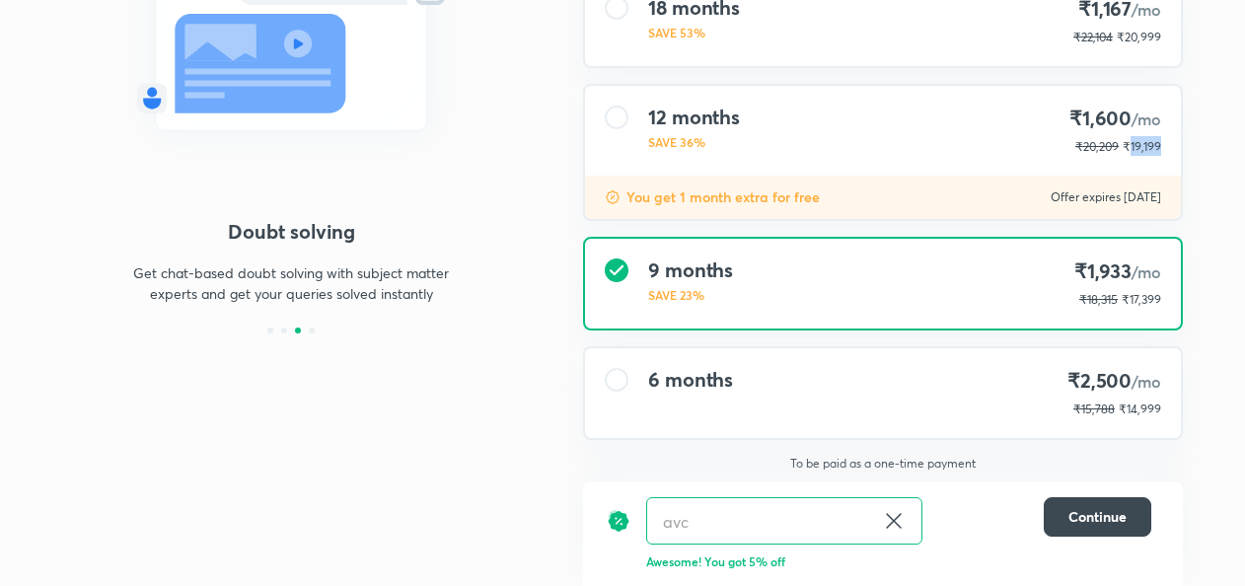
drag, startPoint x: 1131, startPoint y: 144, endPoint x: 1176, endPoint y: 144, distance: 45.4
click at [1176, 144] on div "12 months SAVE 36% ₹1,600 /mo ₹20,209 ₹19,199" at bounding box center [883, 131] width 596 height 90
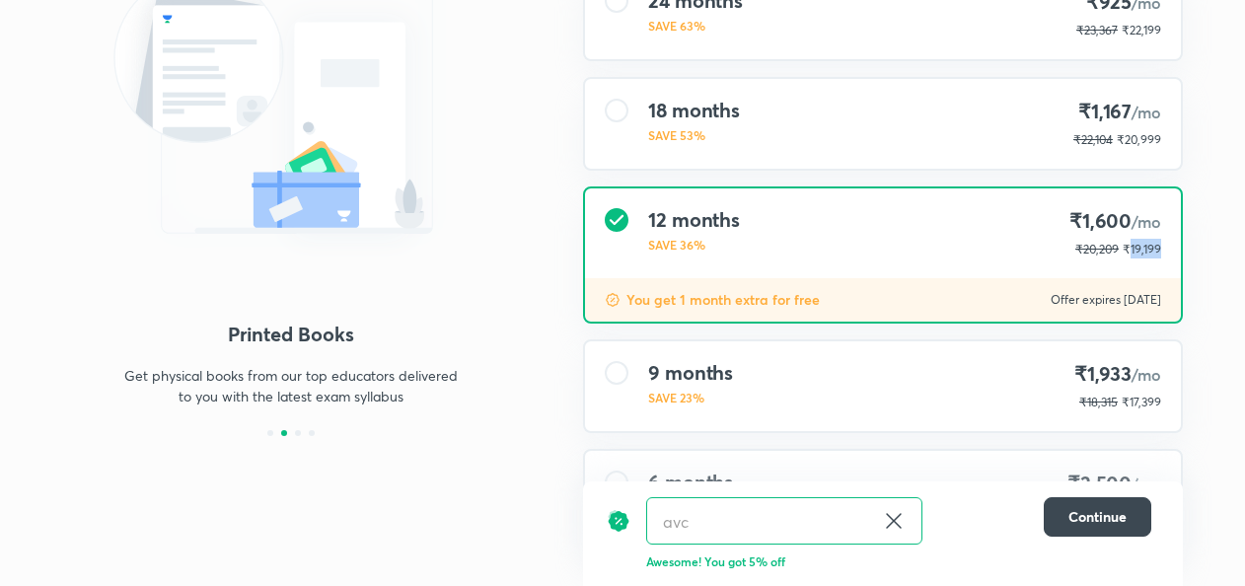
scroll to position [269, 0]
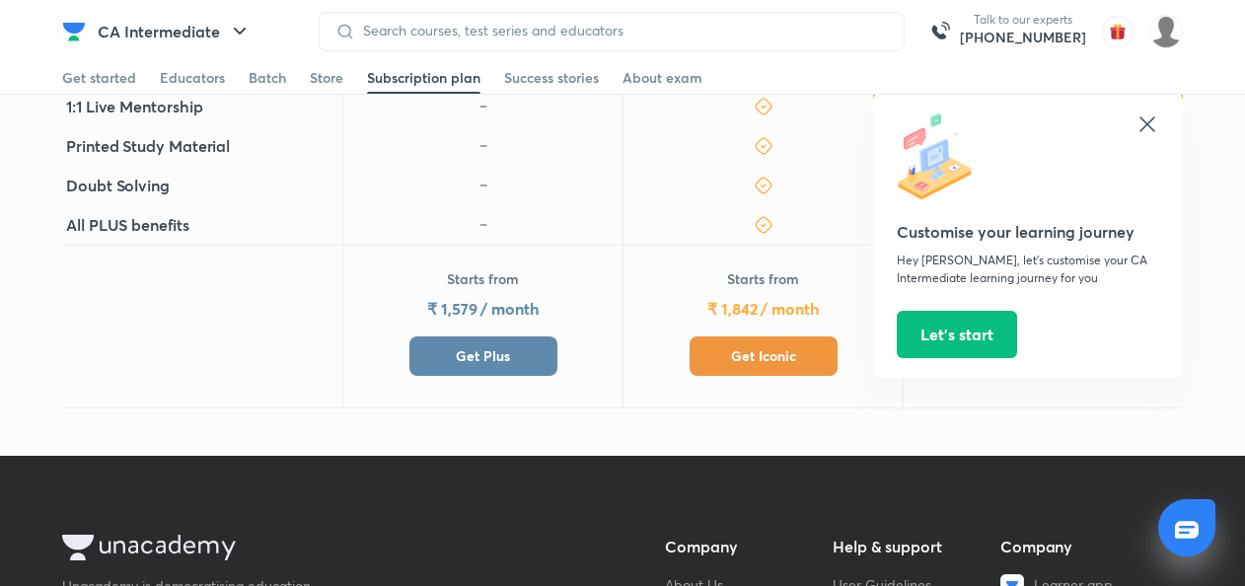
scroll to position [894, 0]
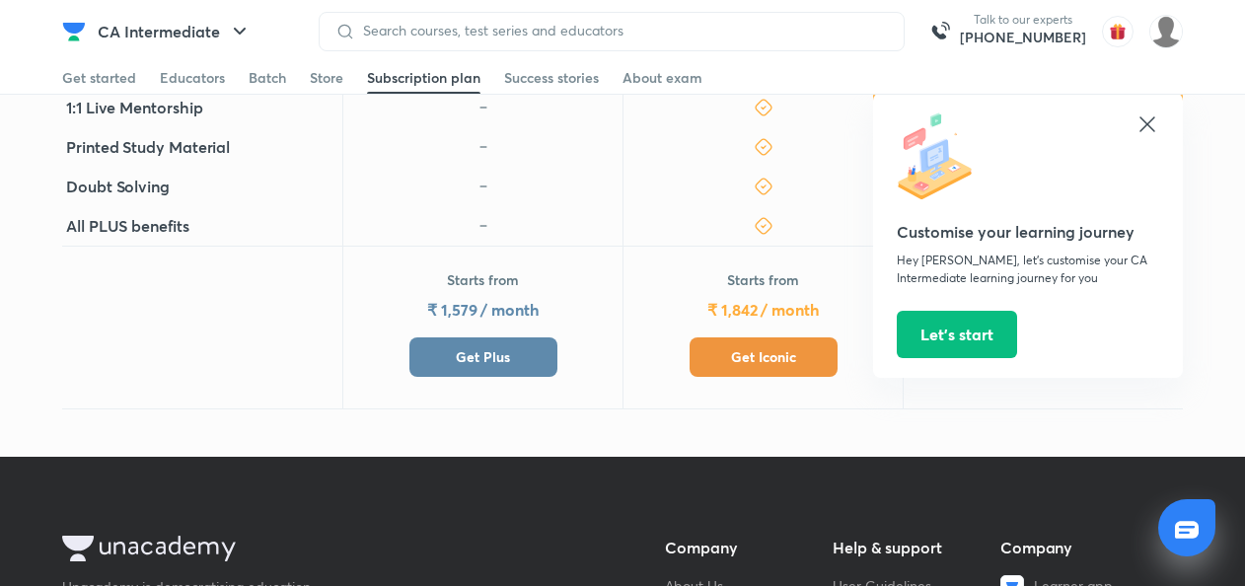
click at [466, 347] on span "Get Plus" at bounding box center [483, 357] width 54 height 20
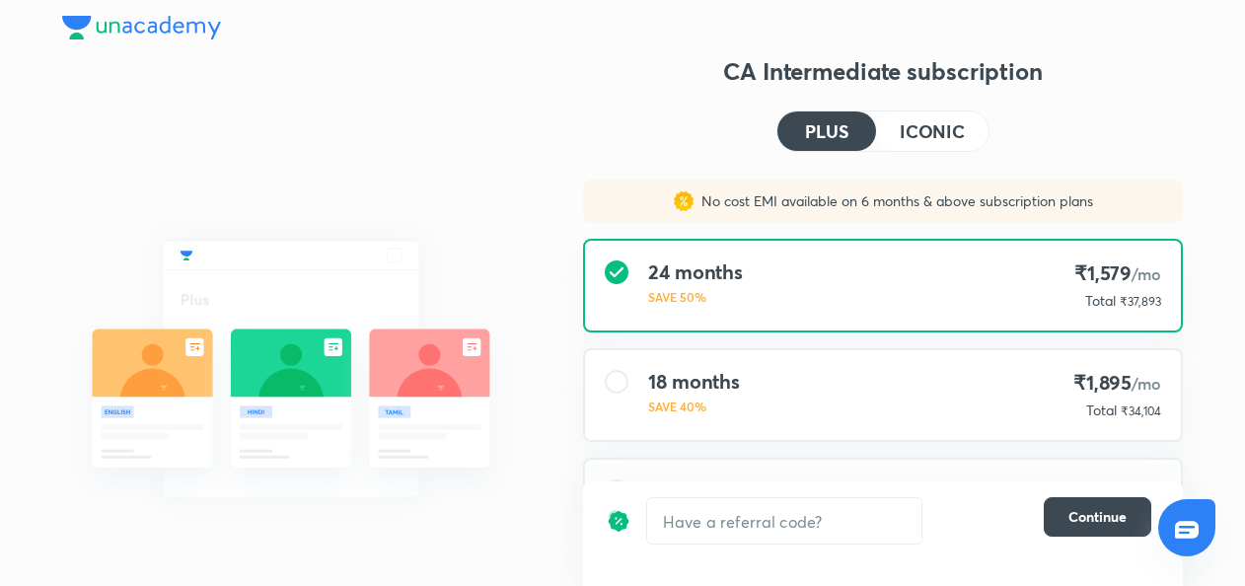
scroll to position [244, 0]
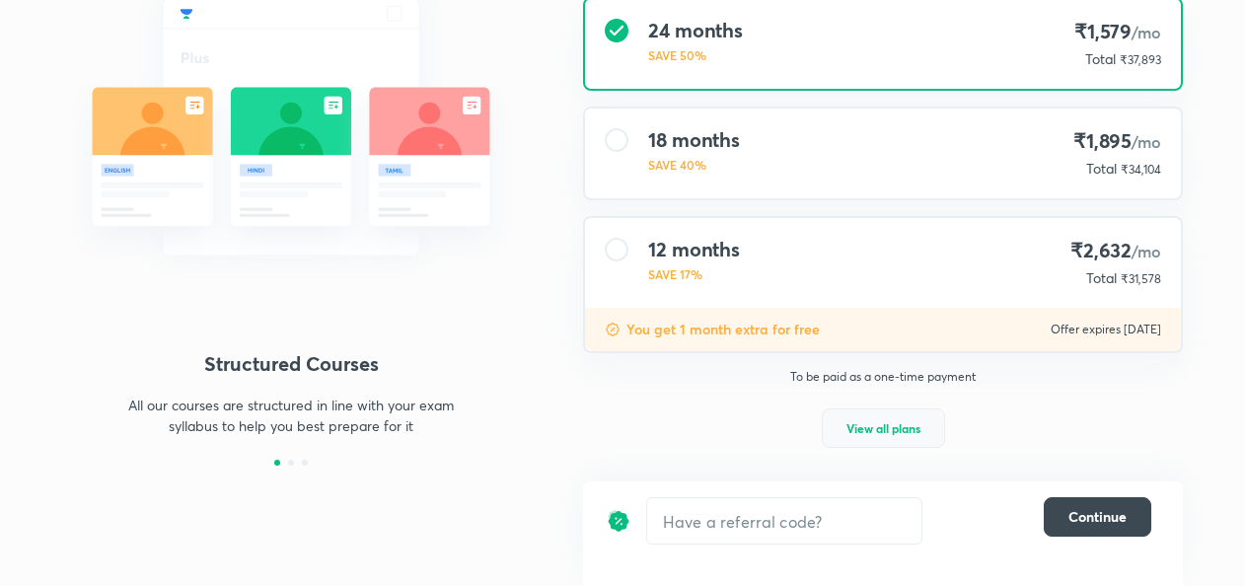
click at [890, 426] on span "View all plans" at bounding box center [883, 428] width 74 height 20
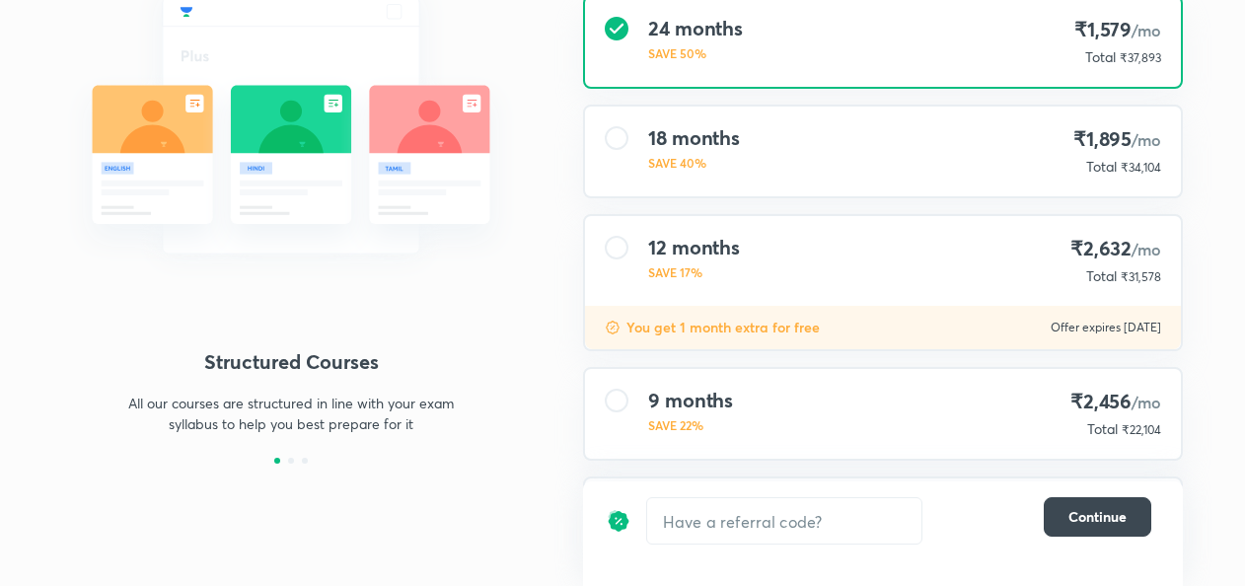
scroll to position [378, 0]
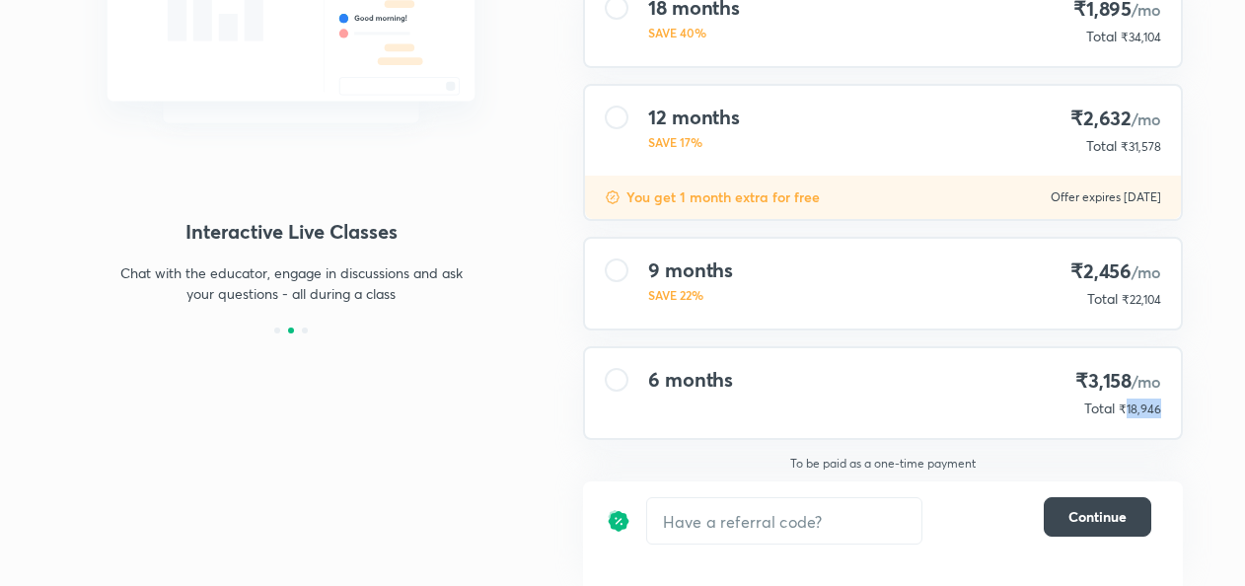
drag, startPoint x: 1127, startPoint y: 412, endPoint x: 1163, endPoint y: 410, distance: 36.6
click at [1163, 410] on div "6 months ₹3,158 /mo Total ₹18,946" at bounding box center [883, 393] width 596 height 90
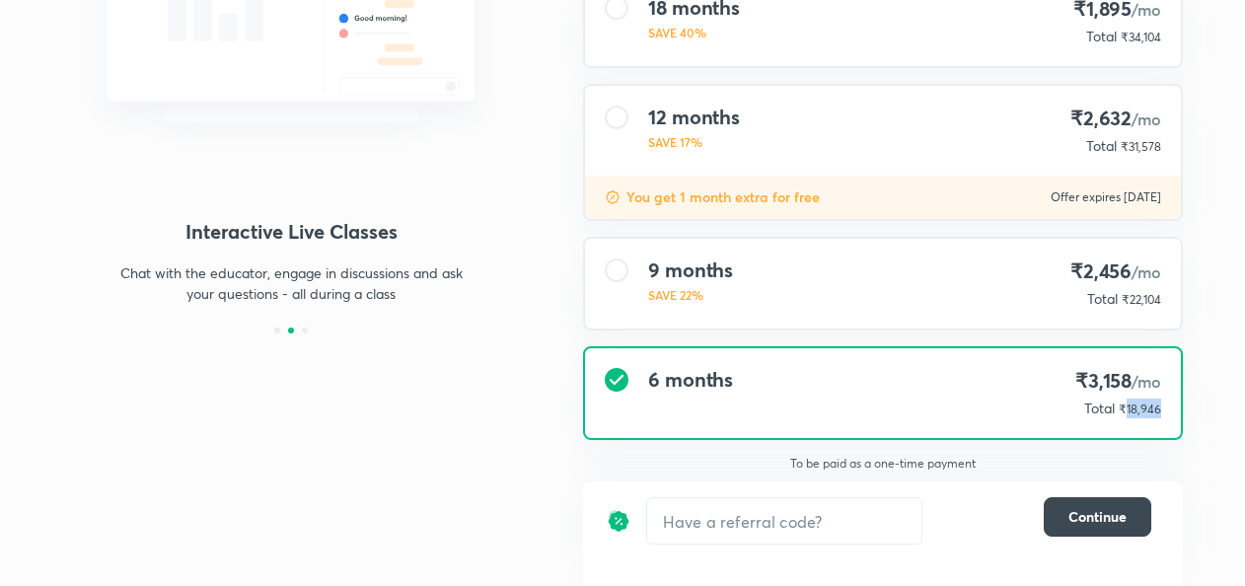
copy span "18,946"
drag, startPoint x: 1129, startPoint y: 303, endPoint x: 1167, endPoint y: 302, distance: 38.5
click at [1167, 302] on div "9 months SAVE 22% ₹2,456 /mo Total ₹22,104" at bounding box center [883, 284] width 596 height 90
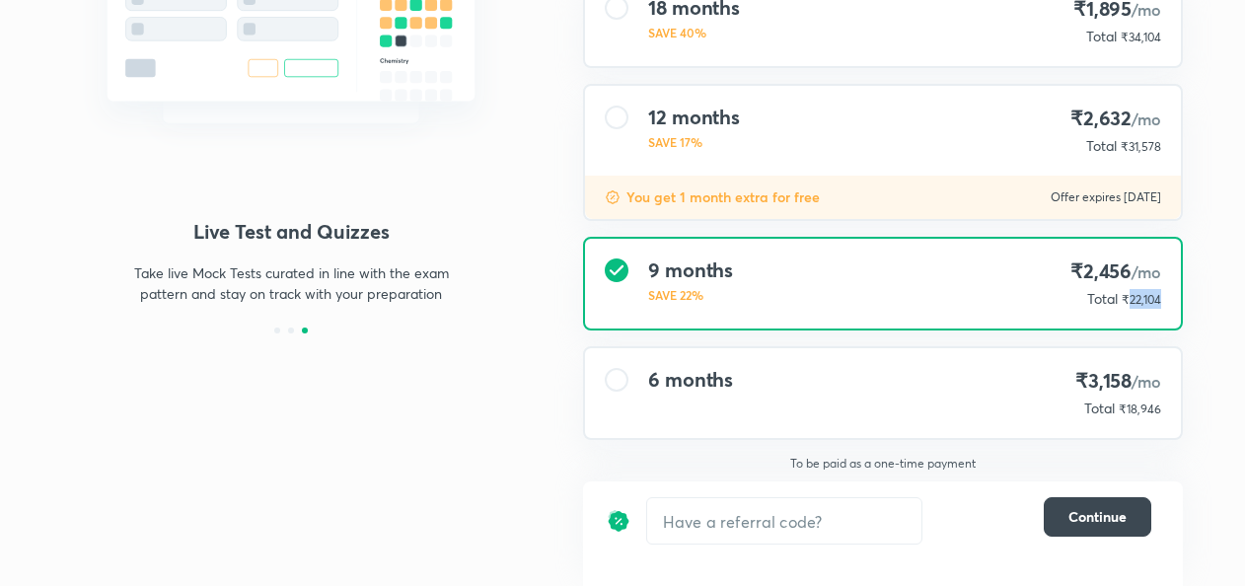
copy span "22,104"
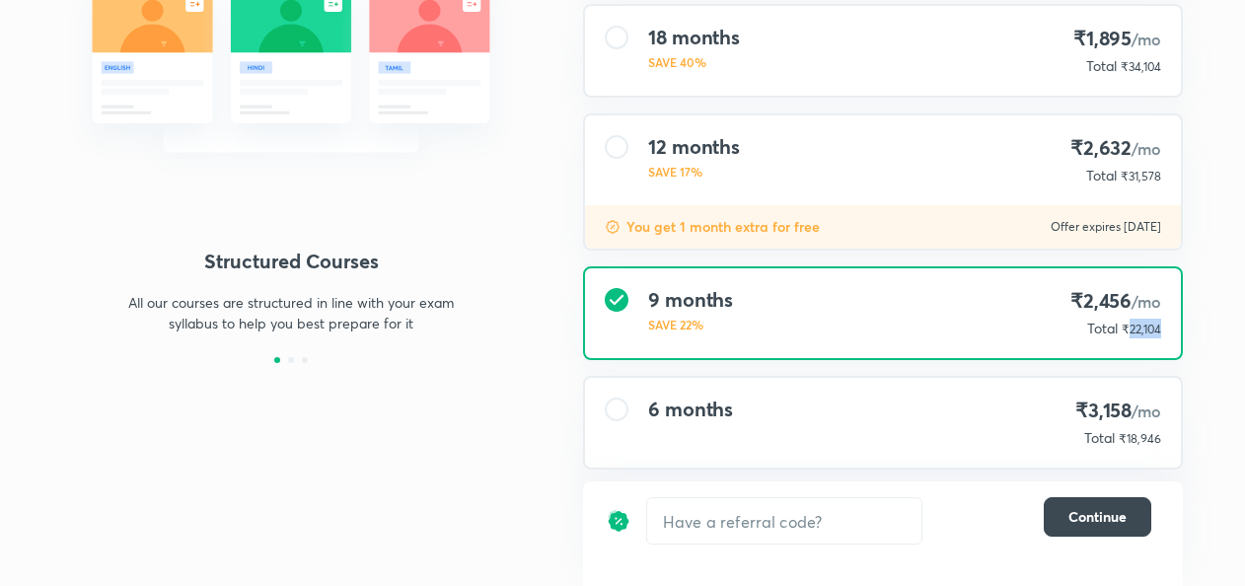
scroll to position [336, 0]
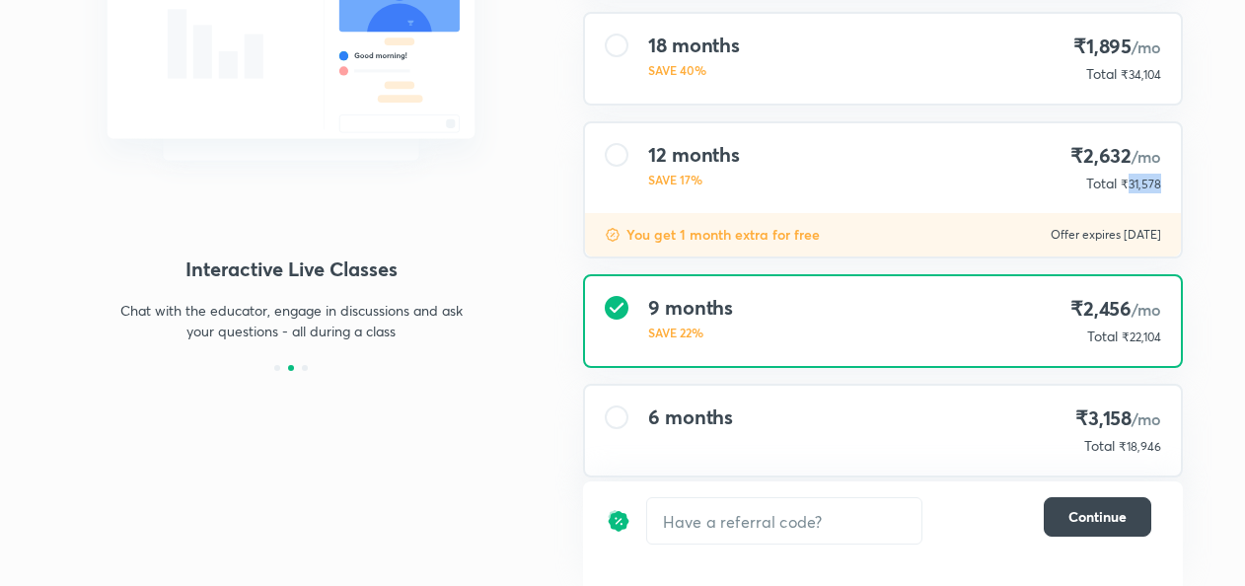
drag, startPoint x: 1129, startPoint y: 185, endPoint x: 1162, endPoint y: 188, distance: 33.7
click at [1162, 188] on div "12 months SAVE 17% ₹2,632 /mo Total ₹31,578" at bounding box center [883, 168] width 596 height 90
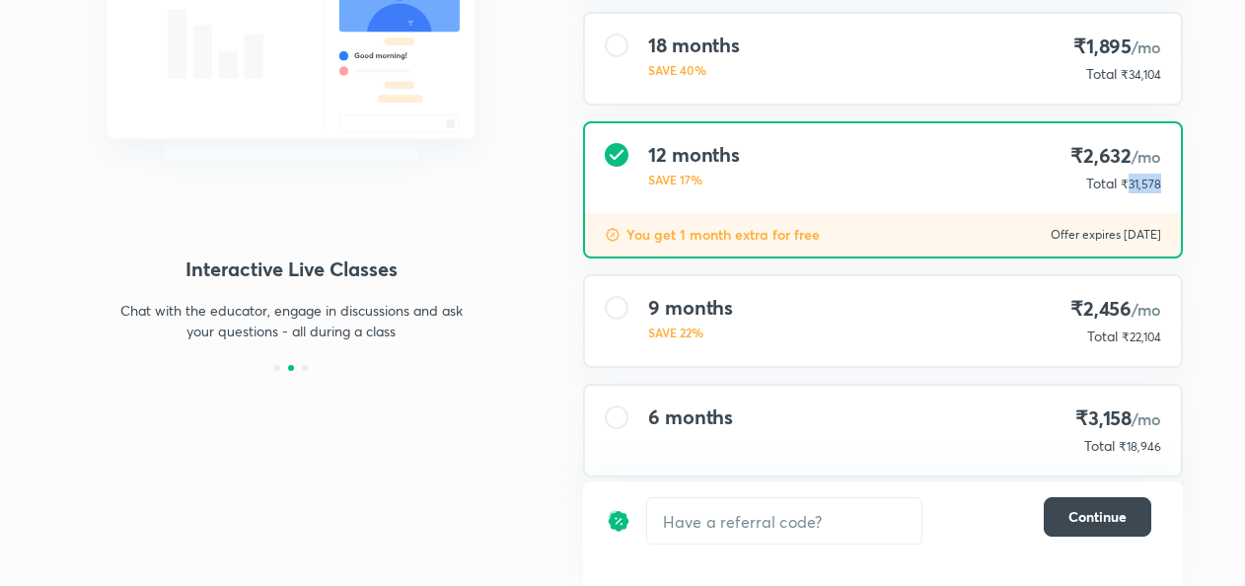
copy span "31,578"
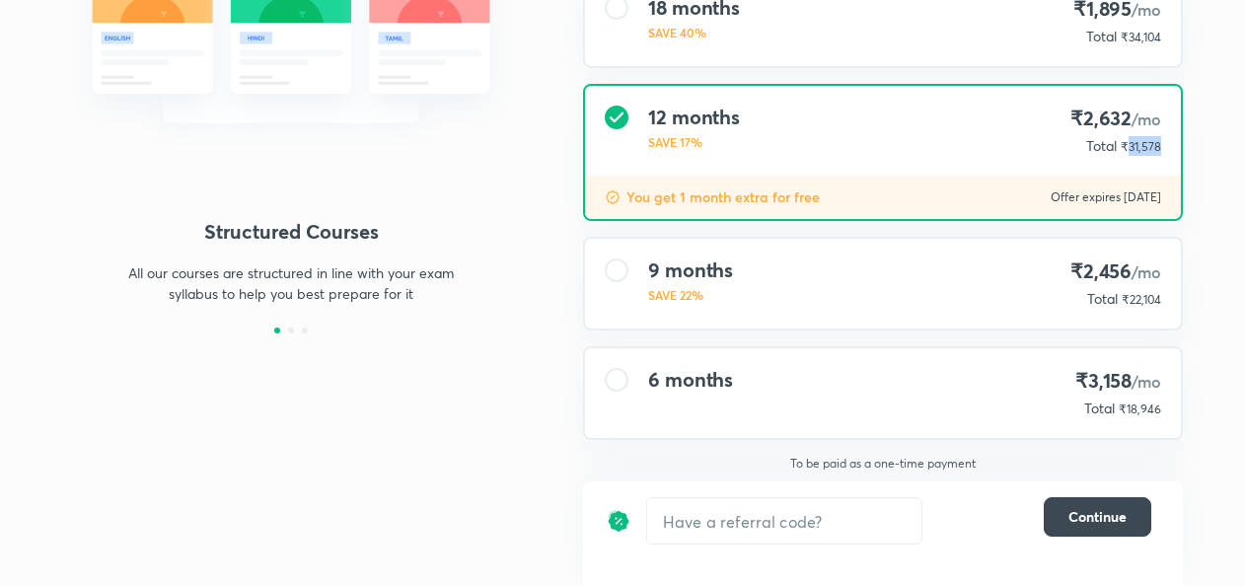
scroll to position [0, 0]
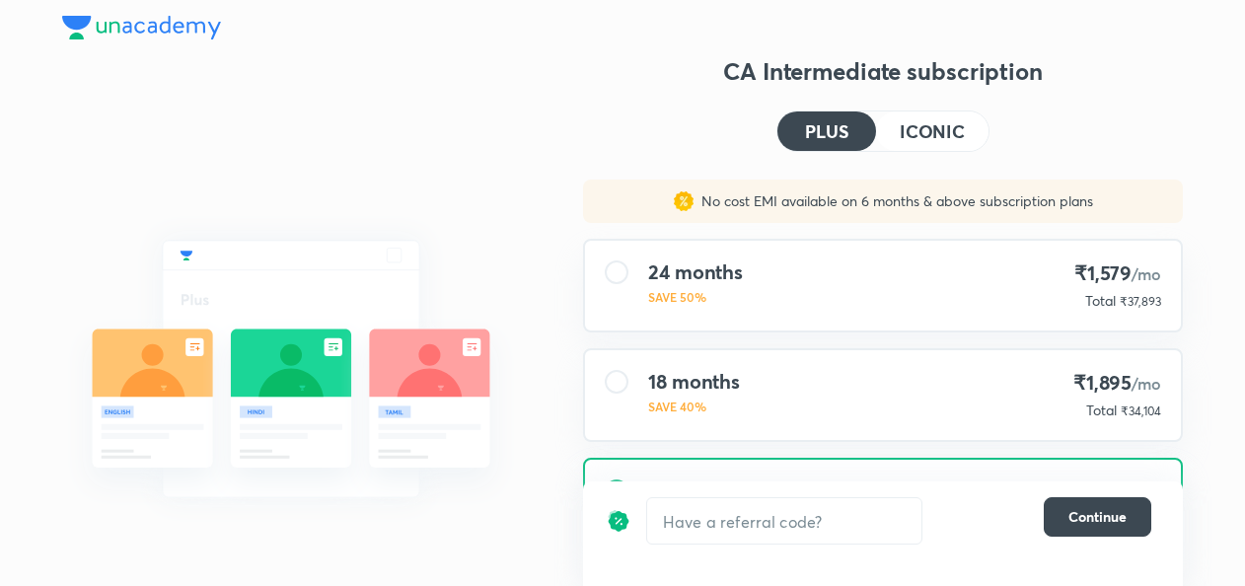
click at [920, 134] on h4 "ICONIC" at bounding box center [932, 131] width 65 height 18
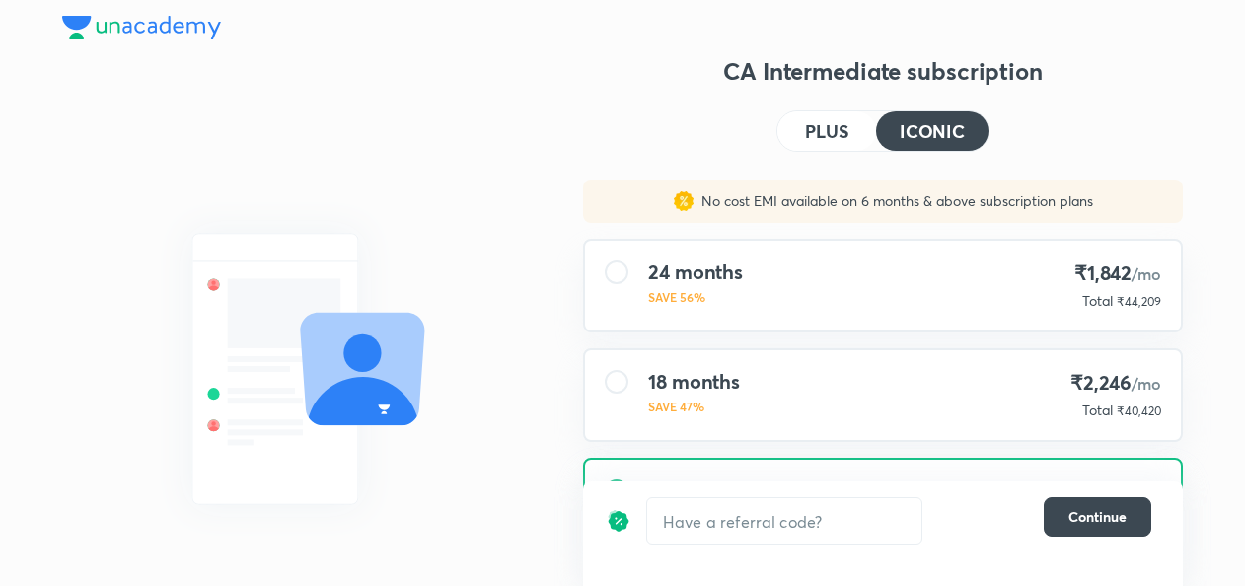
scroll to position [378, 0]
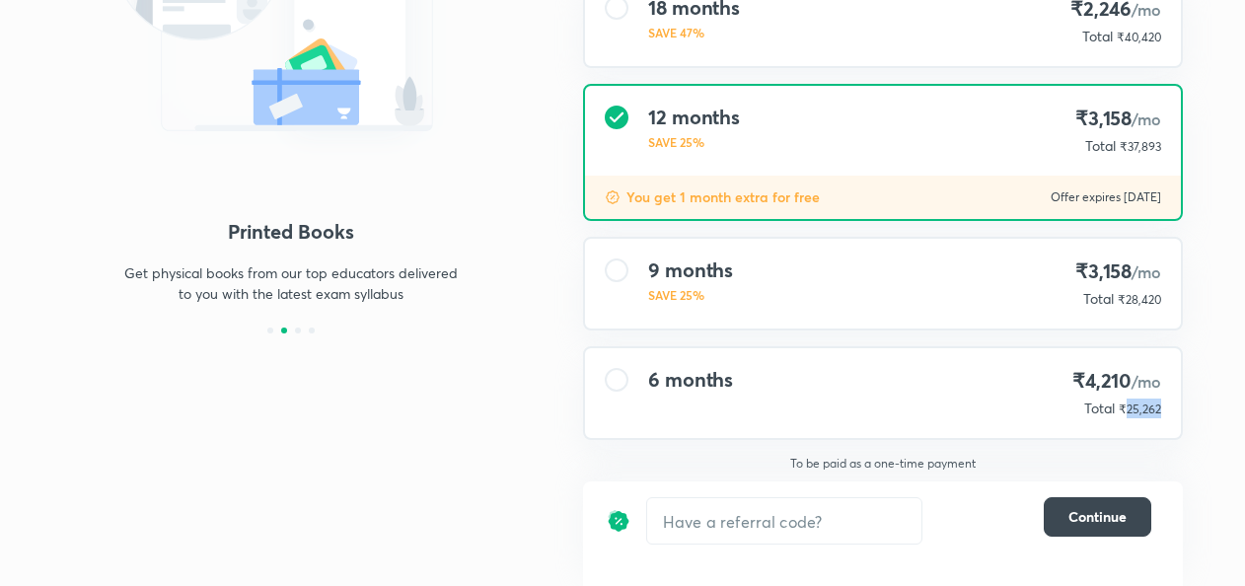
drag, startPoint x: 1129, startPoint y: 410, endPoint x: 1170, endPoint y: 406, distance: 41.6
click at [1170, 406] on div "6 months ₹4,210 /mo Total ₹25,262" at bounding box center [883, 393] width 596 height 90
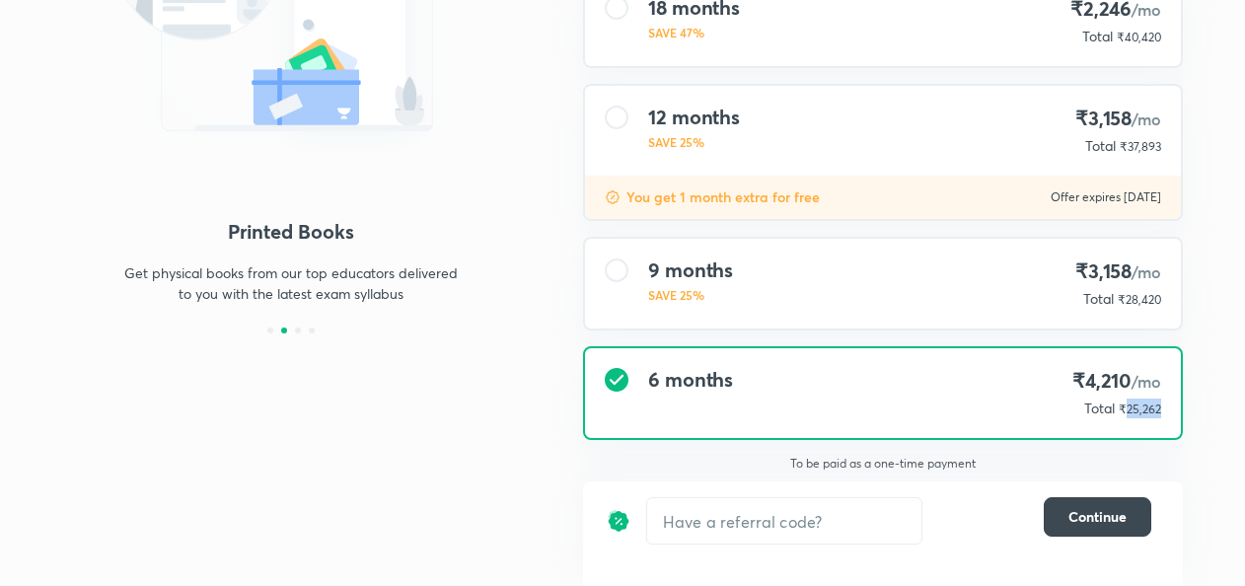
copy span "25,262"
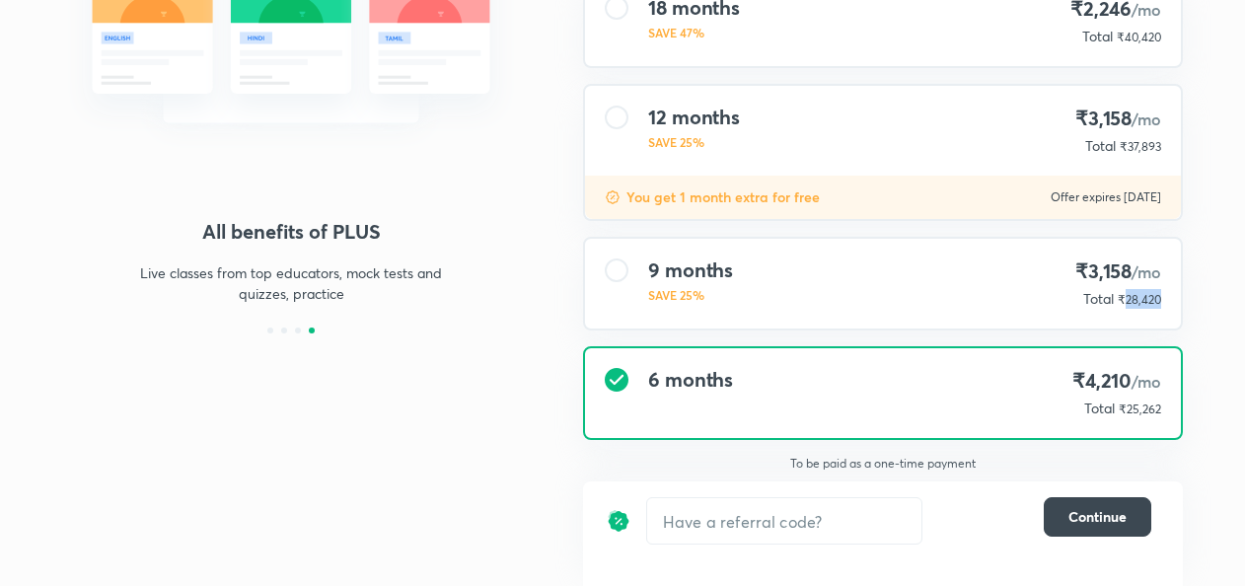
drag, startPoint x: 1129, startPoint y: 300, endPoint x: 1168, endPoint y: 294, distance: 39.9
click at [1168, 294] on div "9 months SAVE 25% ₹3,158 /mo Total ₹28,420" at bounding box center [883, 284] width 596 height 90
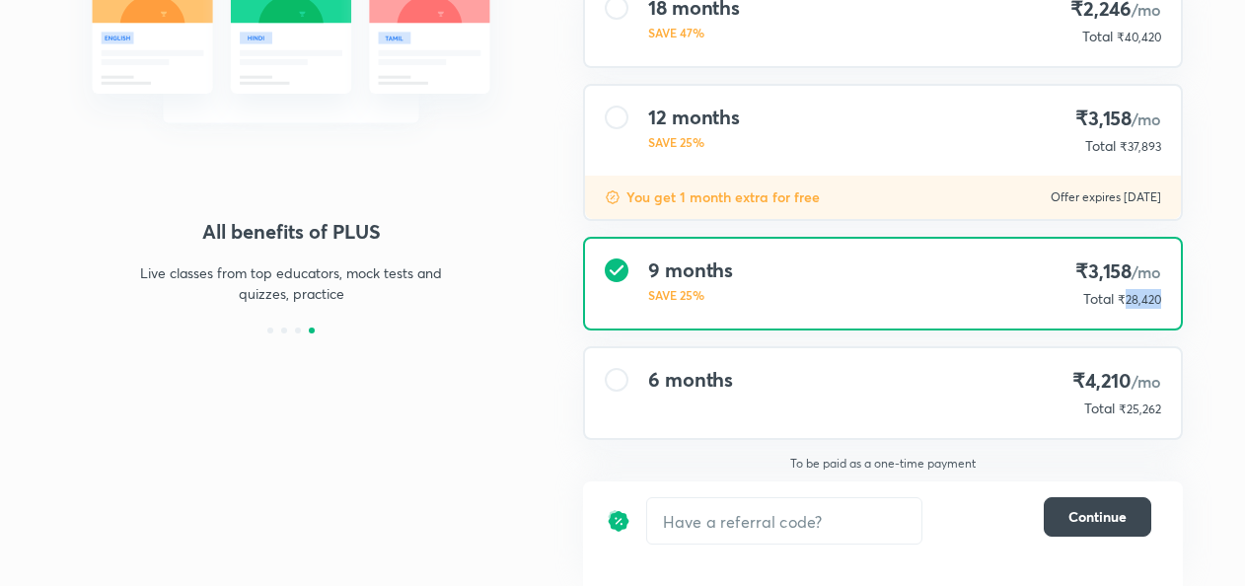
copy span "28,420"
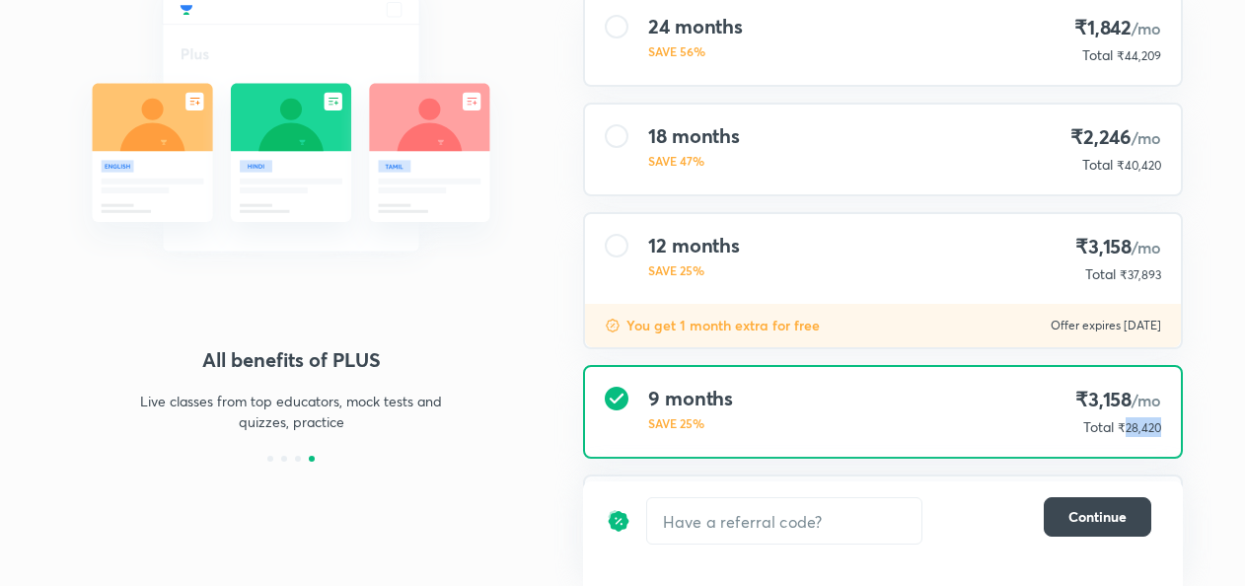
scroll to position [0, 0]
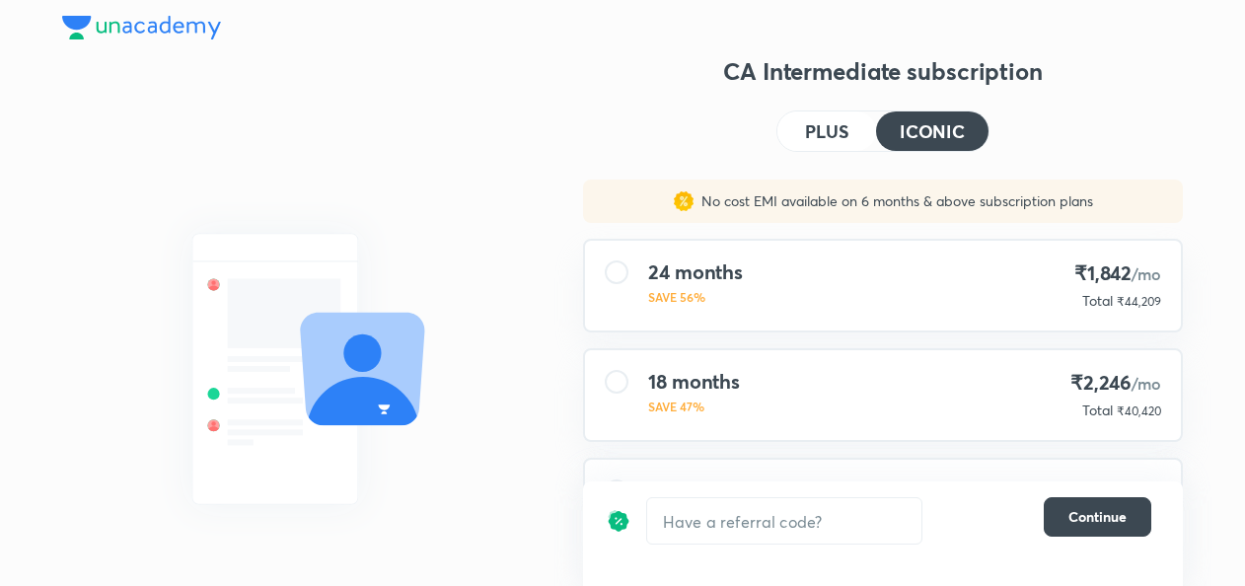
click at [825, 129] on h4 "PLUS" at bounding box center [826, 131] width 43 height 18
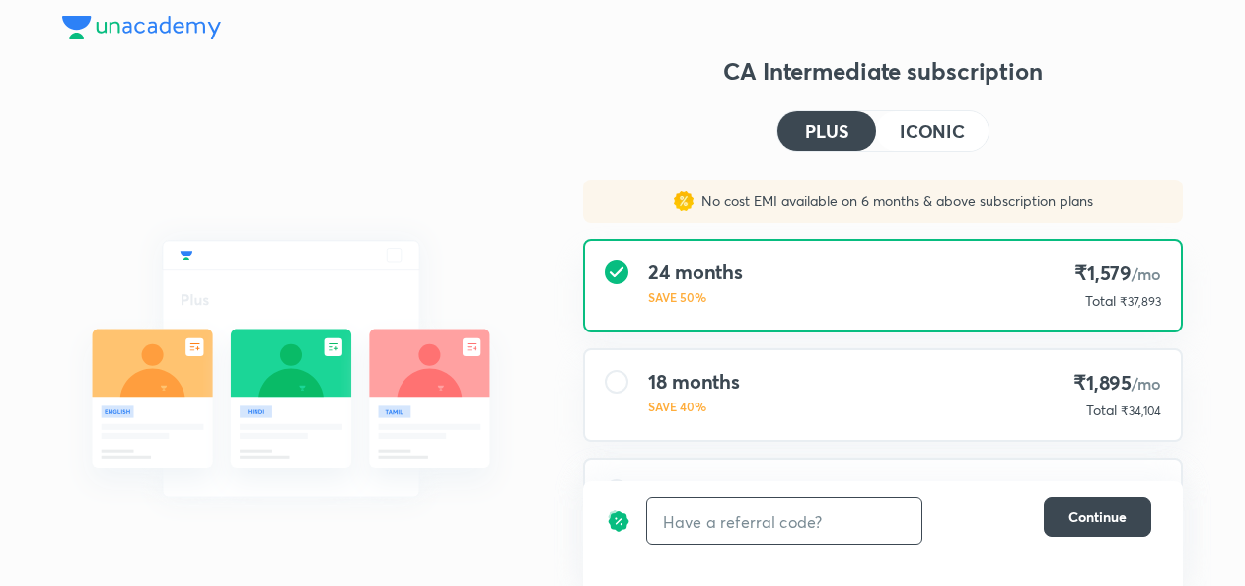
click at [679, 522] on input "text" at bounding box center [784, 521] width 274 height 46
type input "avc"
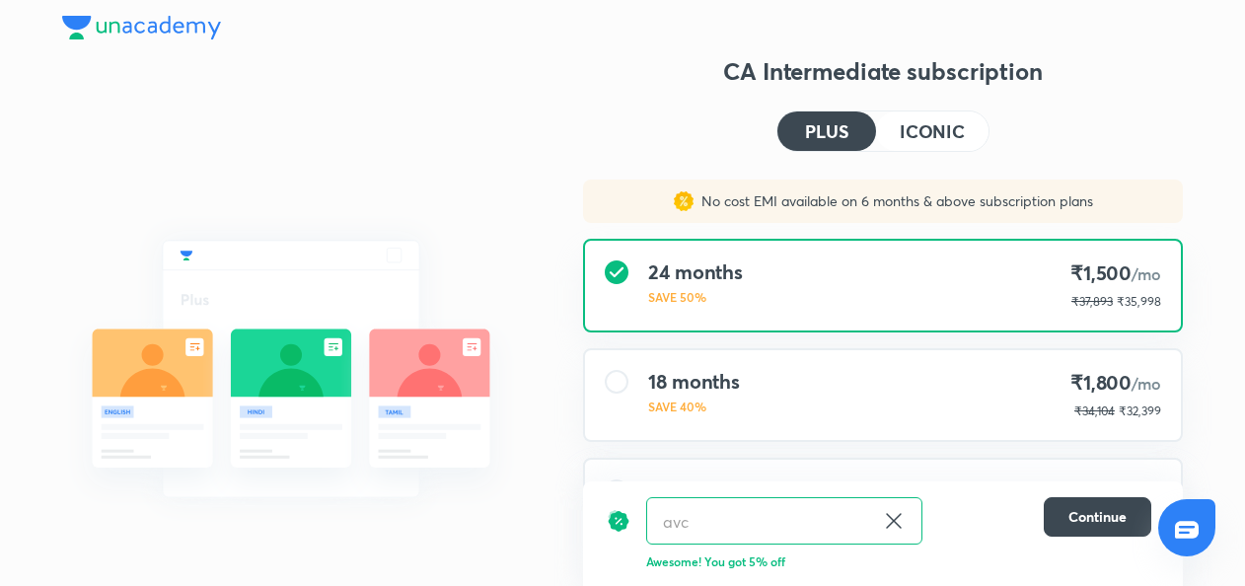
scroll to position [375, 0]
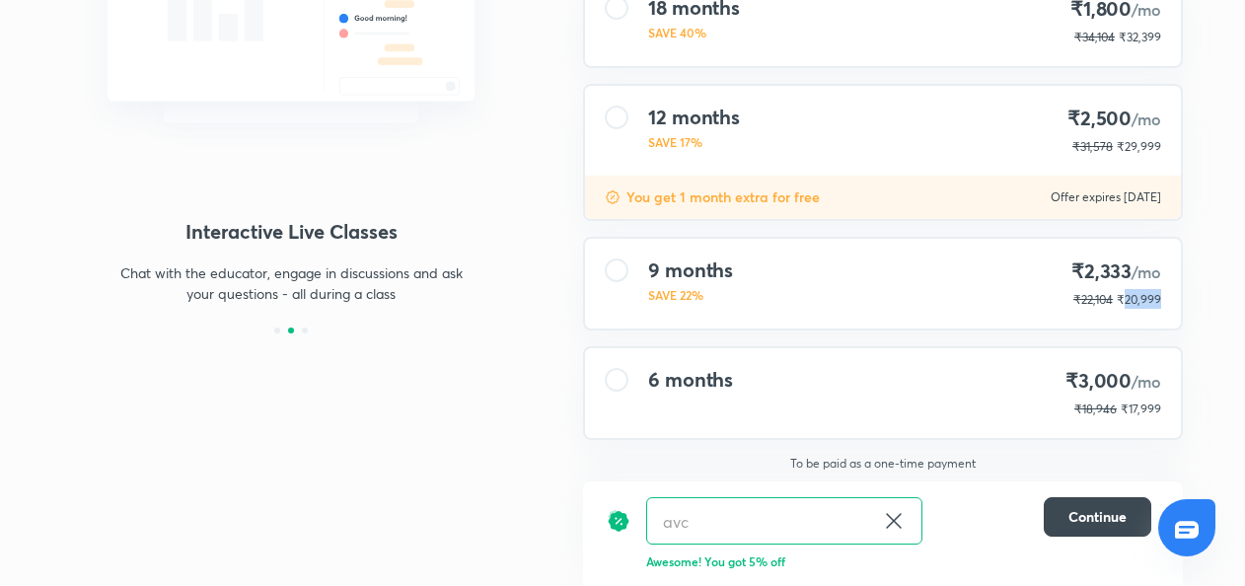
drag, startPoint x: 1125, startPoint y: 302, endPoint x: 1165, endPoint y: 302, distance: 40.4
click at [1165, 302] on div "9 months SAVE 22% ₹2,333 /mo ₹22,104 ₹20,999" at bounding box center [883, 284] width 596 height 90
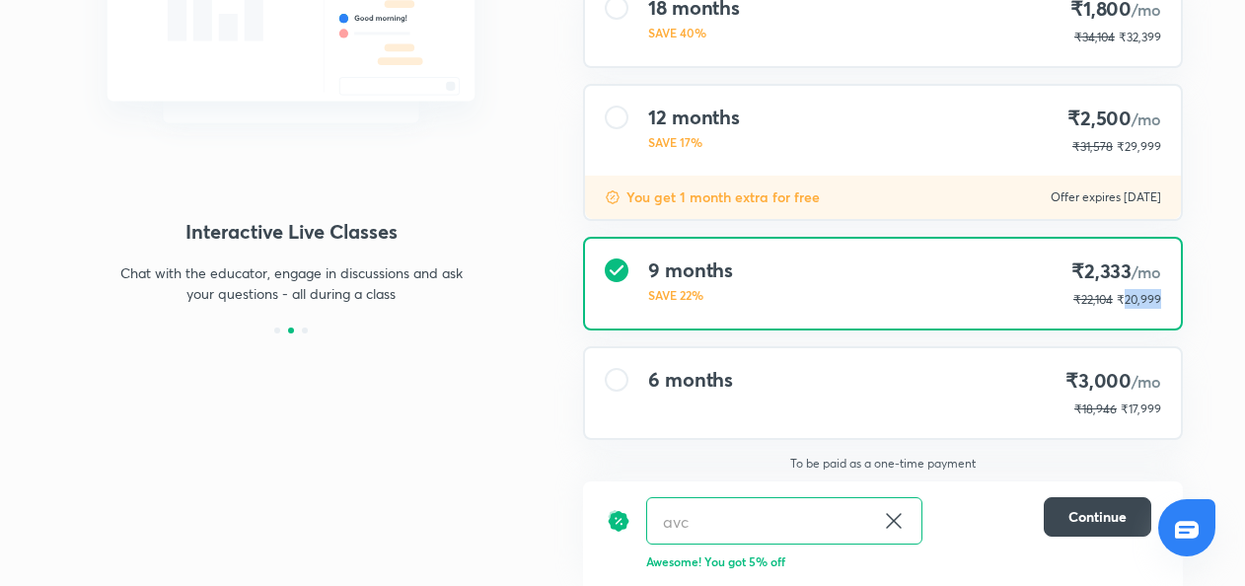
copy span "20,999"
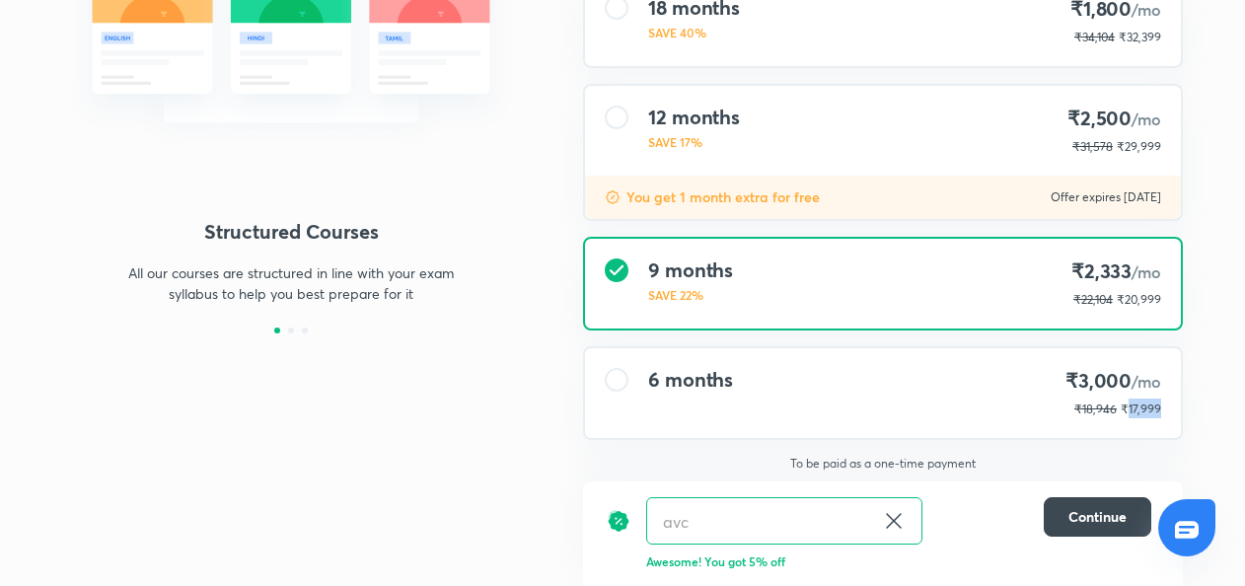
drag, startPoint x: 1129, startPoint y: 412, endPoint x: 1162, endPoint y: 414, distance: 33.6
click at [1162, 414] on div "6 months ₹3,000 /mo ₹18,946 ₹17,999" at bounding box center [883, 393] width 596 height 90
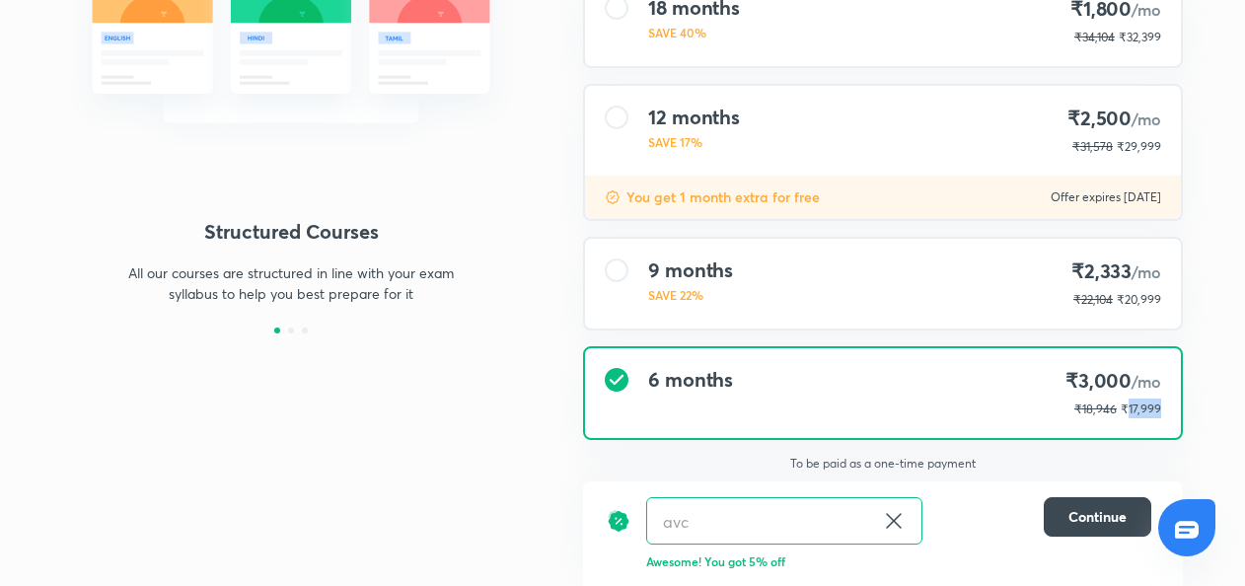
copy span "17,999"
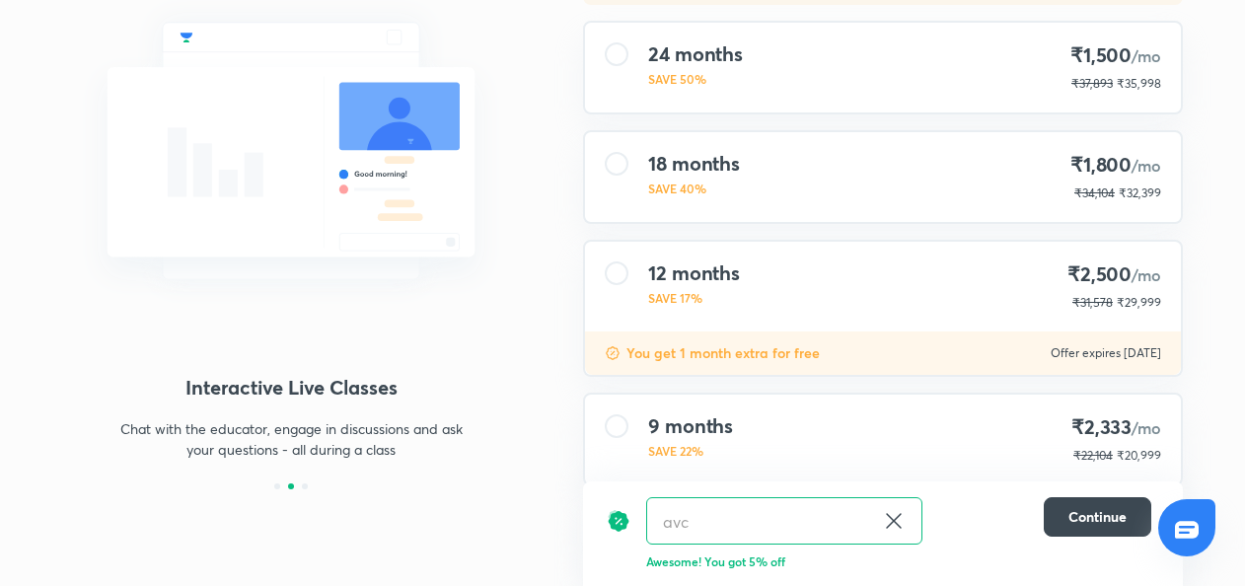
scroll to position [0, 0]
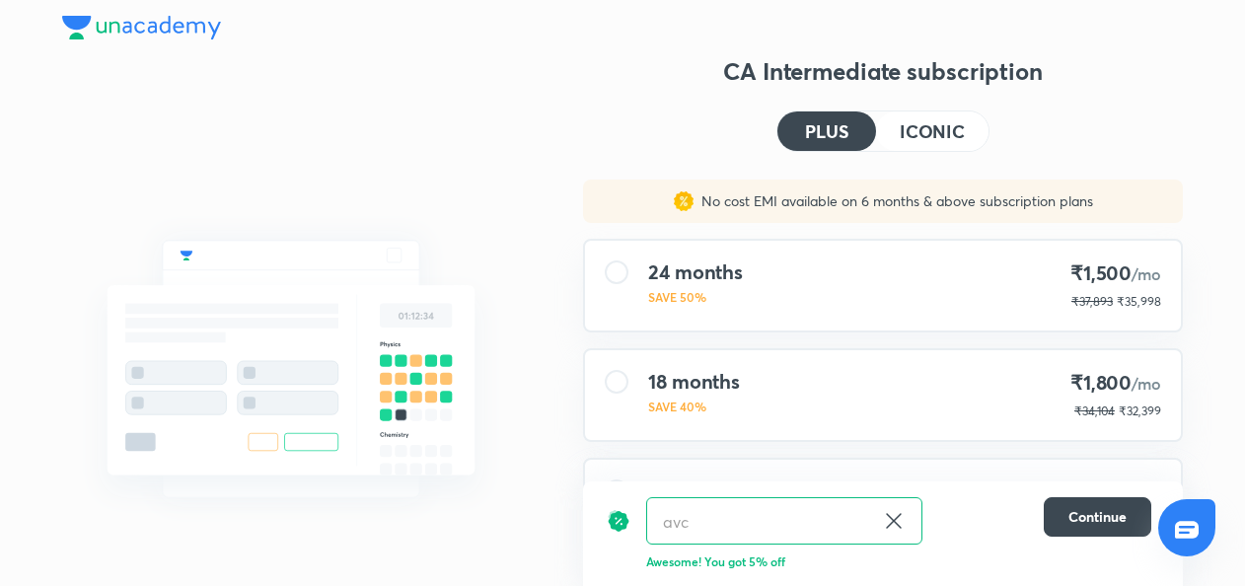
click at [948, 140] on h4 "ICONIC" at bounding box center [932, 131] width 65 height 18
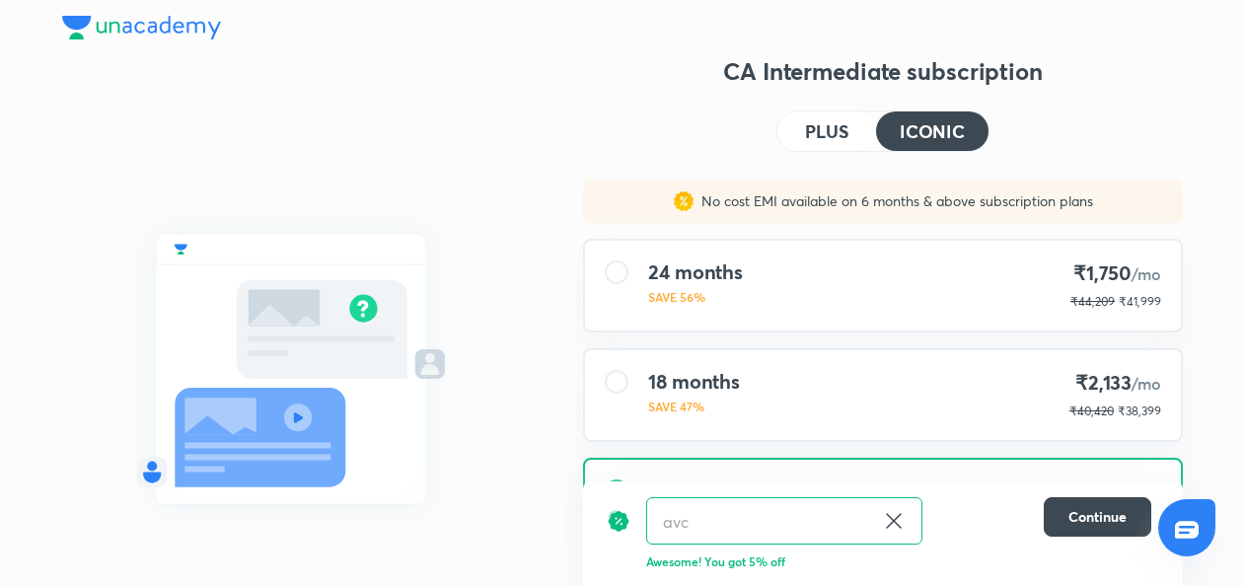
scroll to position [375, 0]
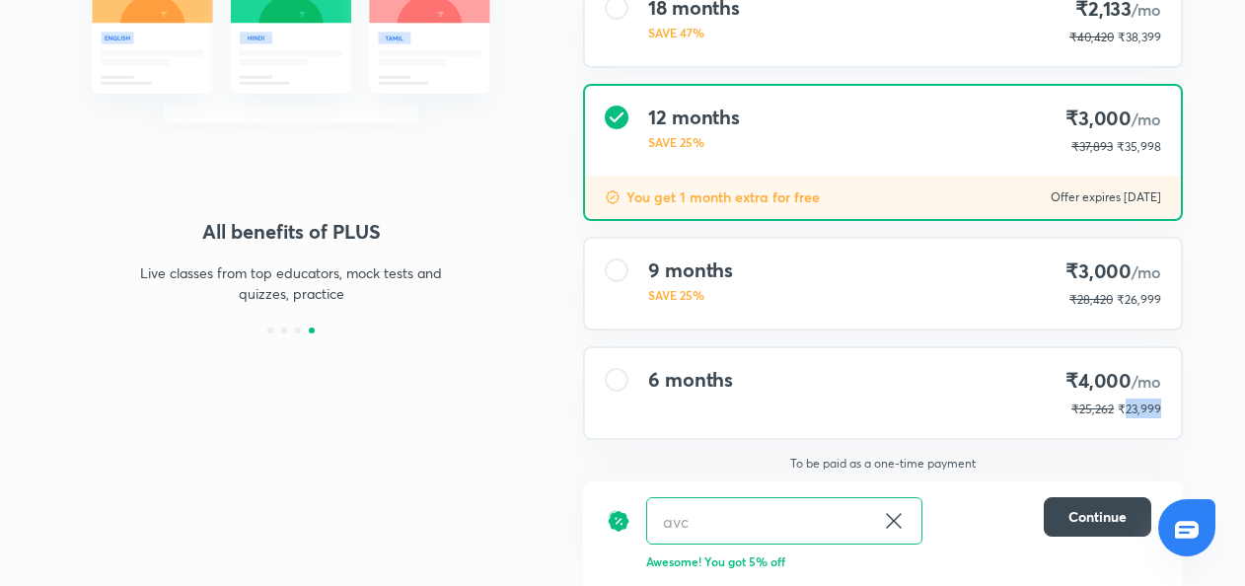
drag, startPoint x: 1124, startPoint y: 408, endPoint x: 1168, endPoint y: 410, distance: 44.4
click at [1168, 410] on div "6 months ₹4,000 /mo ₹25,262 ₹23,999" at bounding box center [883, 393] width 596 height 90
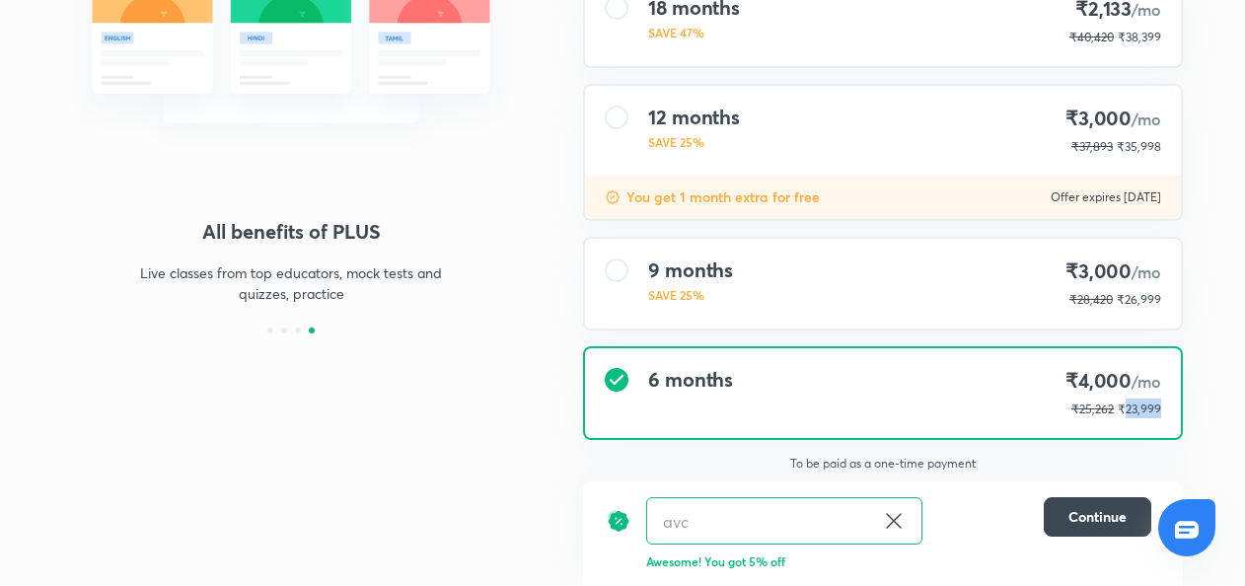
copy span "23,999"
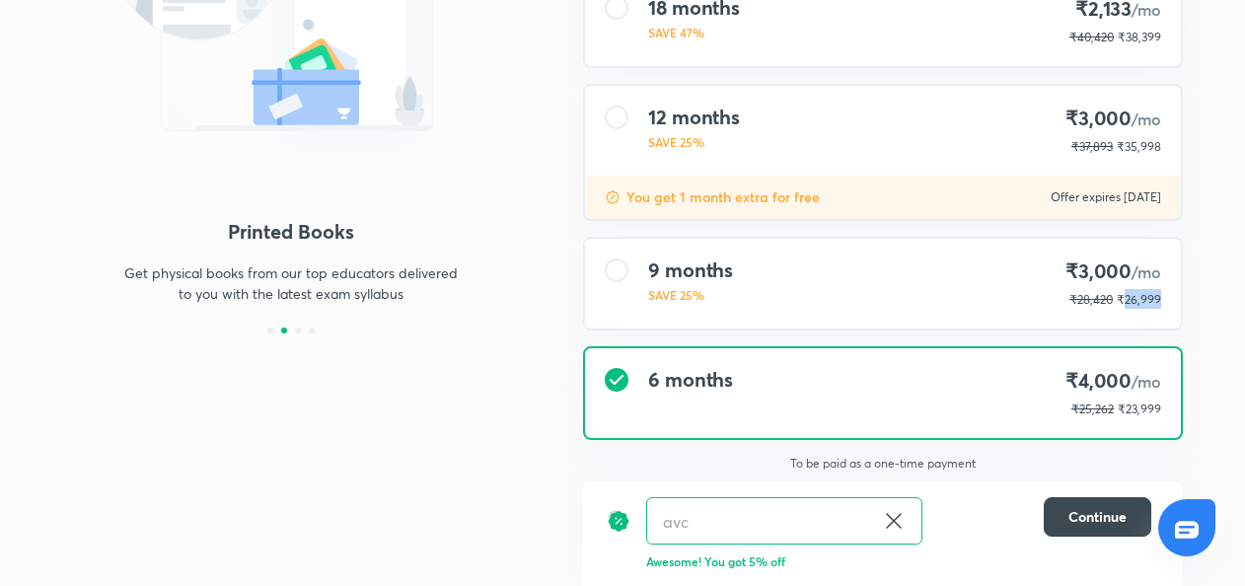
drag, startPoint x: 1125, startPoint y: 300, endPoint x: 1160, endPoint y: 302, distance: 35.6
click at [1160, 302] on span "₹26,999" at bounding box center [1139, 299] width 44 height 15
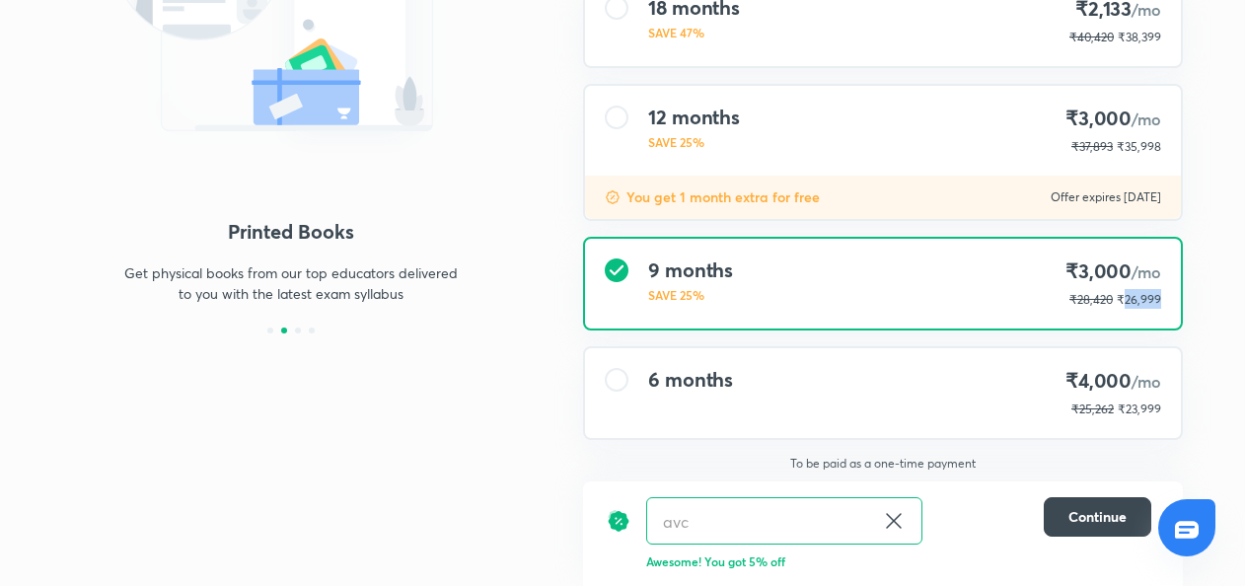
copy span "26,999"
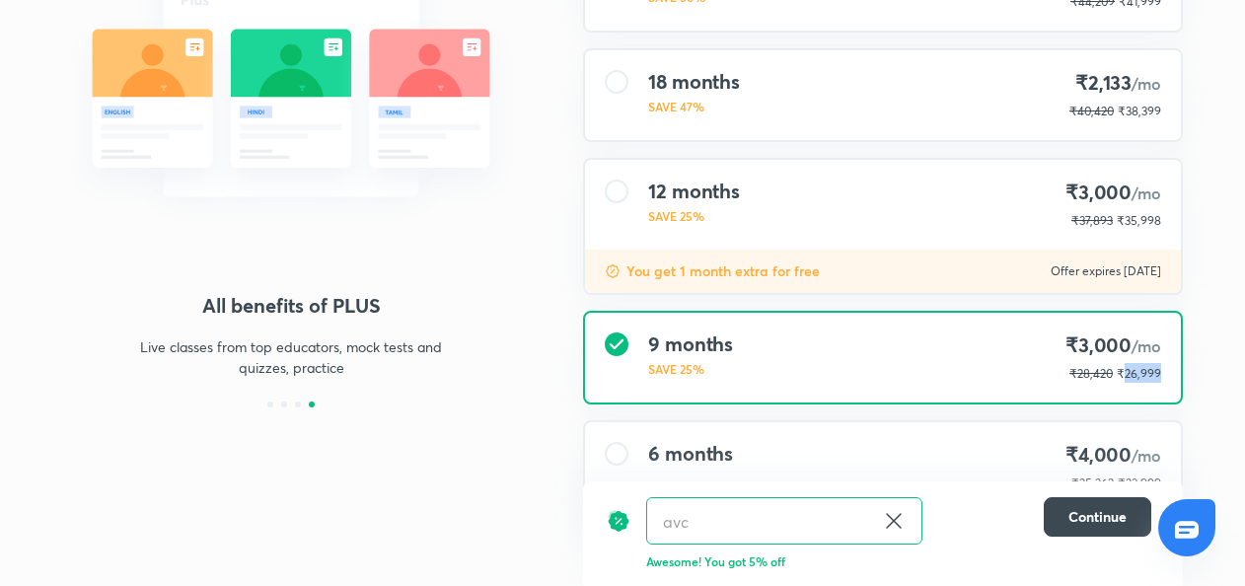
scroll to position [243, 0]
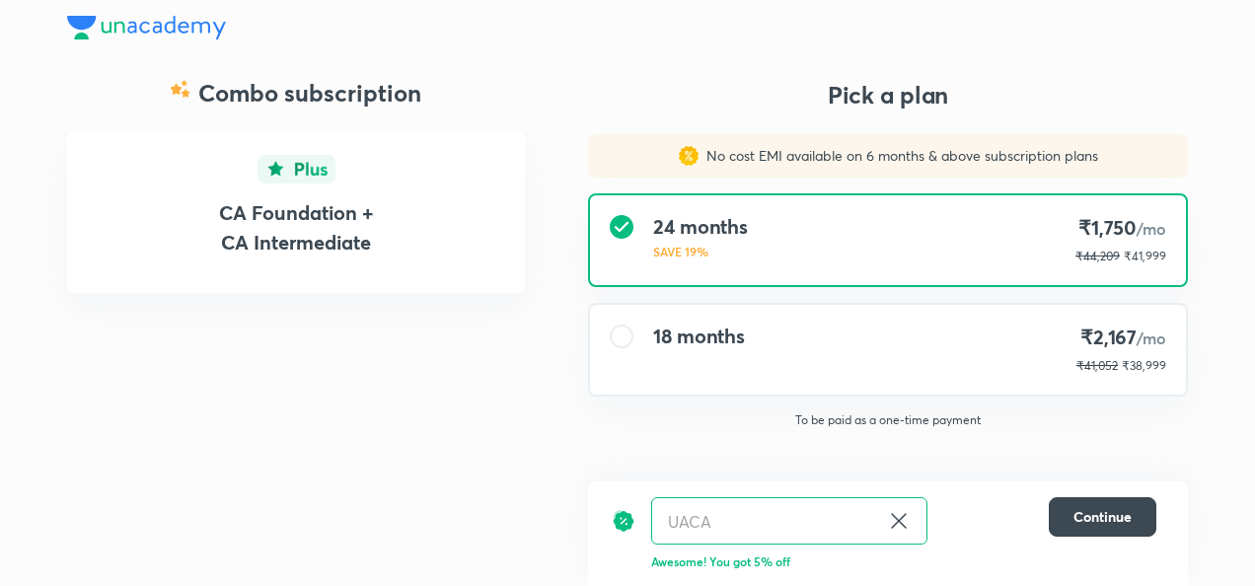
click at [897, 522] on icon at bounding box center [898, 520] width 15 height 15
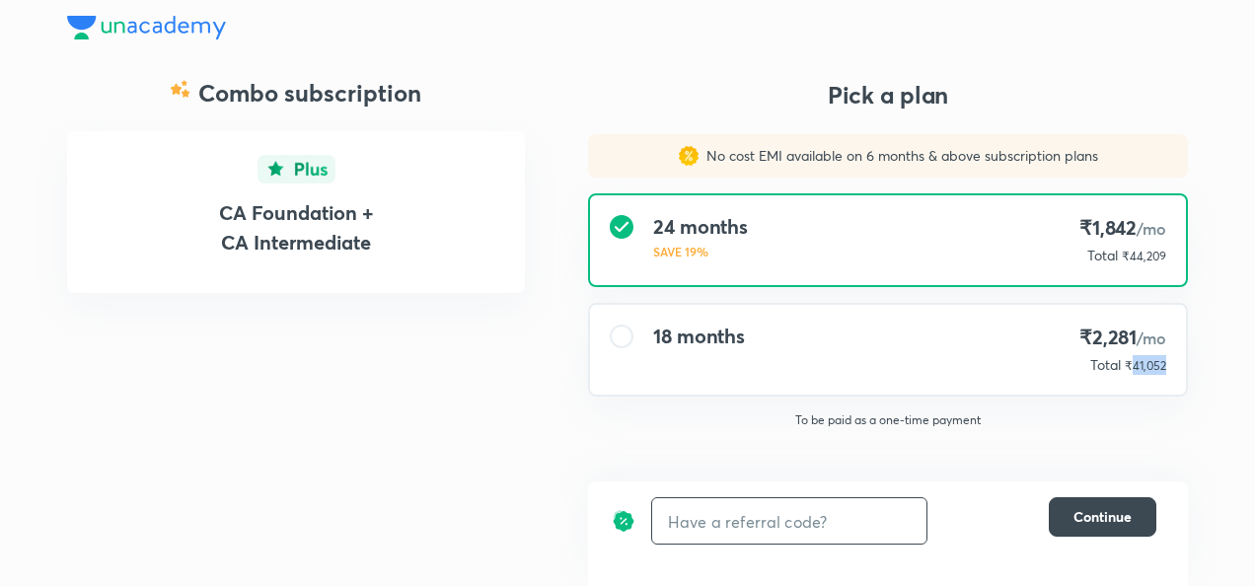
drag, startPoint x: 1133, startPoint y: 371, endPoint x: 1171, endPoint y: 371, distance: 38.5
click at [1171, 371] on div "18 months ₹2,281 /mo Total ₹41,052" at bounding box center [888, 350] width 596 height 90
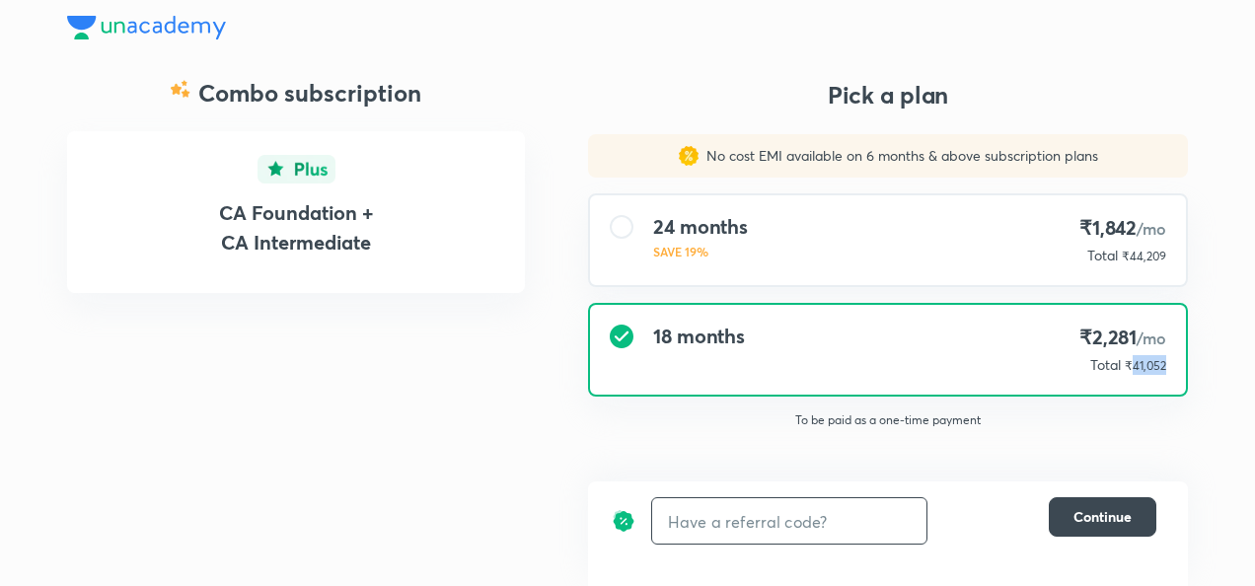
copy span "41,052"
drag, startPoint x: 1131, startPoint y: 258, endPoint x: 1178, endPoint y: 261, distance: 47.4
click at [1178, 261] on div "24 months SAVE 19% ₹1,842 /mo Total ₹44,209" at bounding box center [888, 240] width 596 height 90
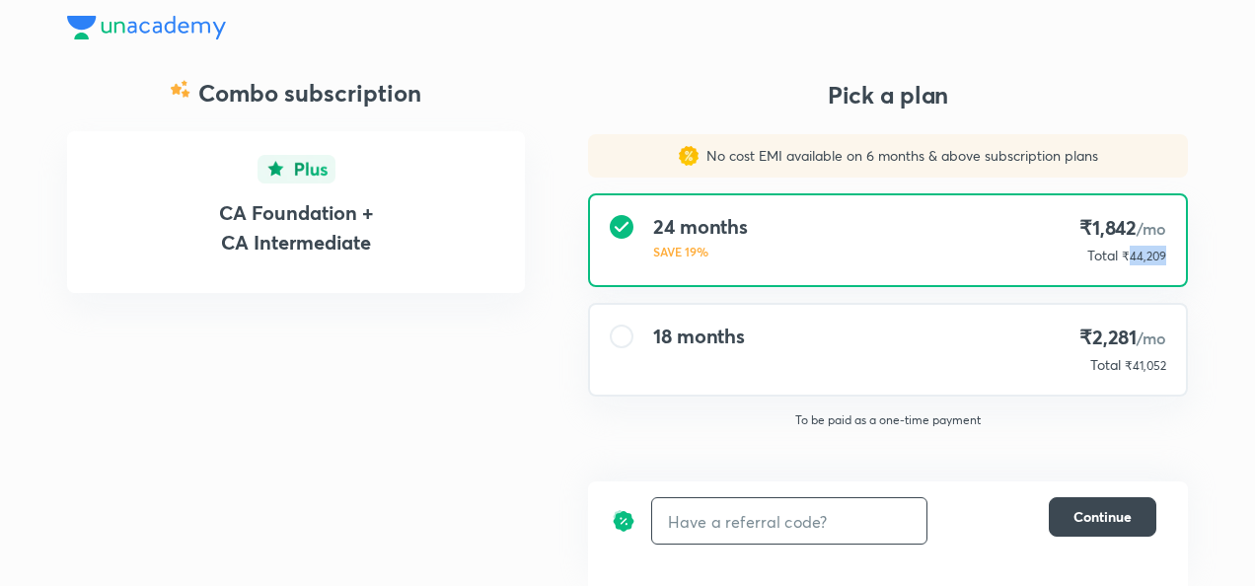
copy span "44,209"
click at [689, 516] on input "text" at bounding box center [789, 521] width 274 height 46
type input "avc"
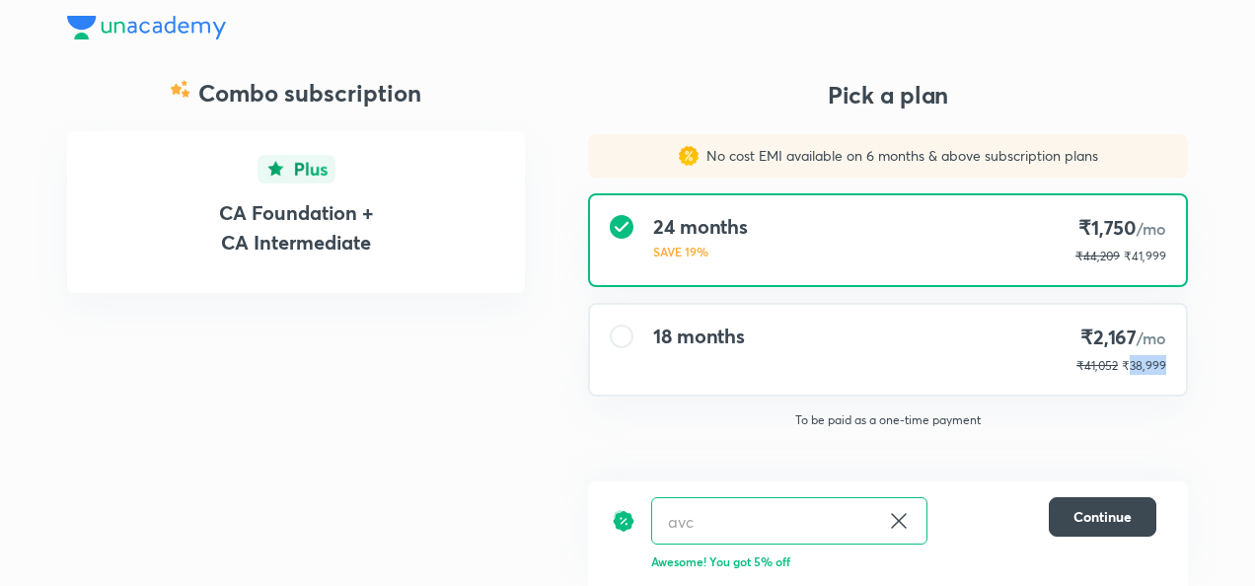
drag, startPoint x: 1130, startPoint y: 367, endPoint x: 1174, endPoint y: 369, distance: 44.4
click at [1174, 369] on div "18 months ₹2,167 /mo ₹41,052 ₹38,999" at bounding box center [888, 350] width 596 height 90
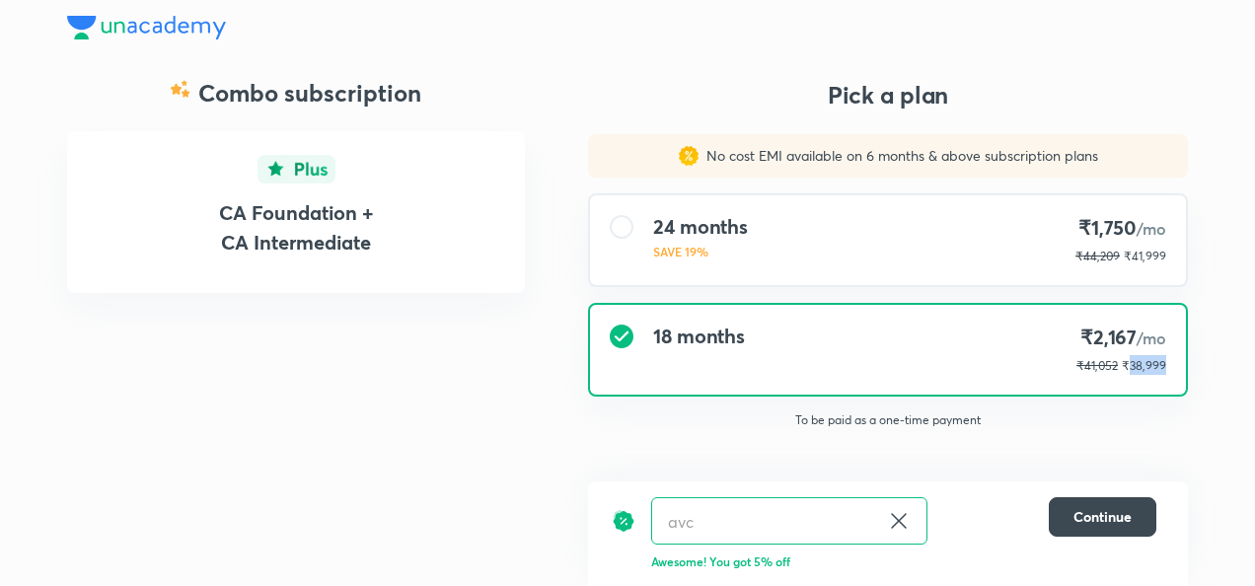
copy span "38,999"
drag, startPoint x: 1133, startPoint y: 259, endPoint x: 1195, endPoint y: 259, distance: 62.2
click at [1195, 259] on div "No cost EMI available on 6 months & above subscription plans 24 months SAVE 19%…" at bounding box center [887, 289] width 631 height 310
copy span "41,999"
